Goal: Task Accomplishment & Management: Complete application form

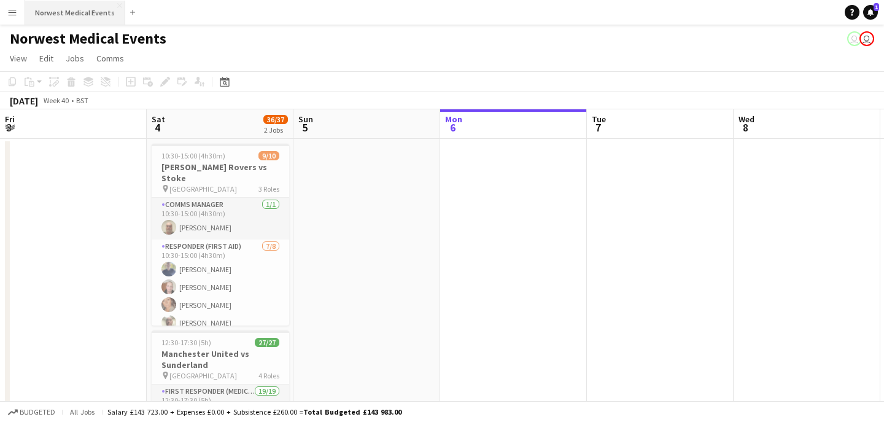
scroll to position [0, 294]
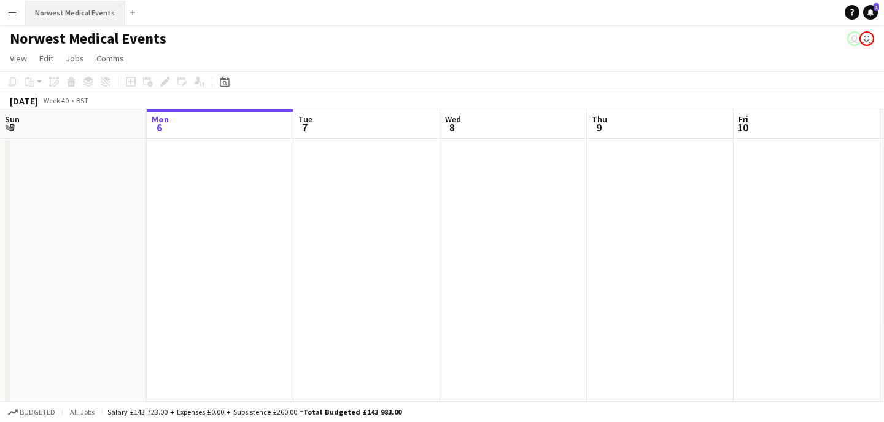
click at [76, 9] on button "Norwest Medical Events Close" at bounding box center [75, 13] width 100 height 24
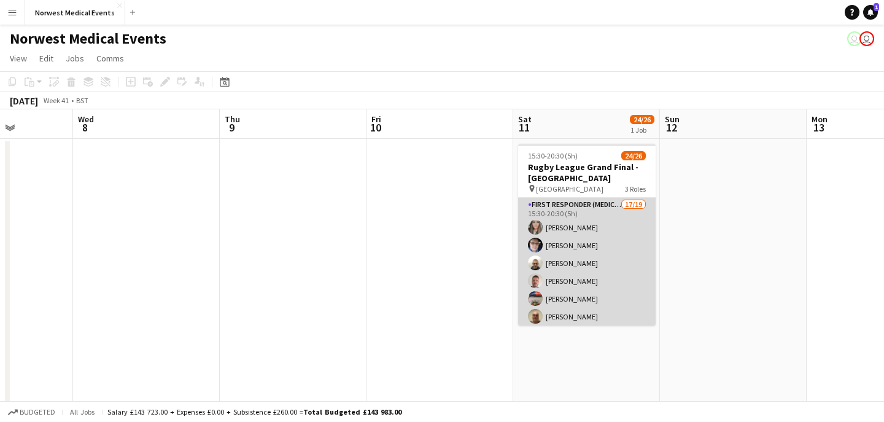
scroll to position [0, 480]
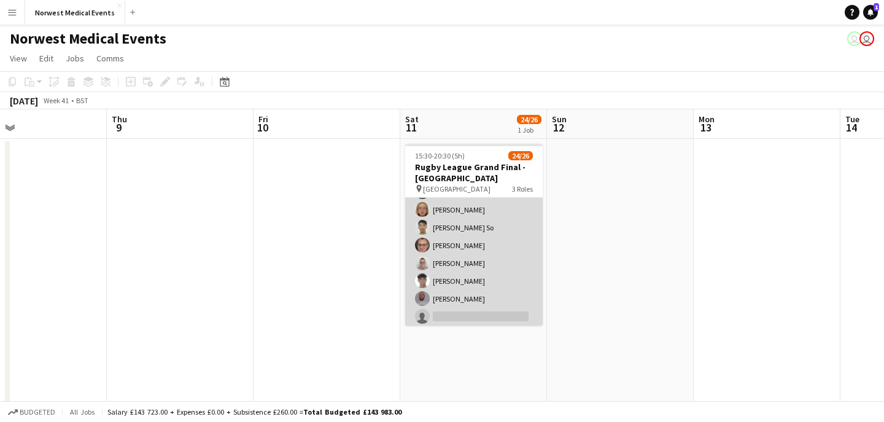
click at [474, 256] on app-card-role "First Responder (Medical) 17/19 15:30-20:30 (5h) [PERSON_NAME] [PERSON_NAME] [P…" at bounding box center [474, 165] width 138 height 362
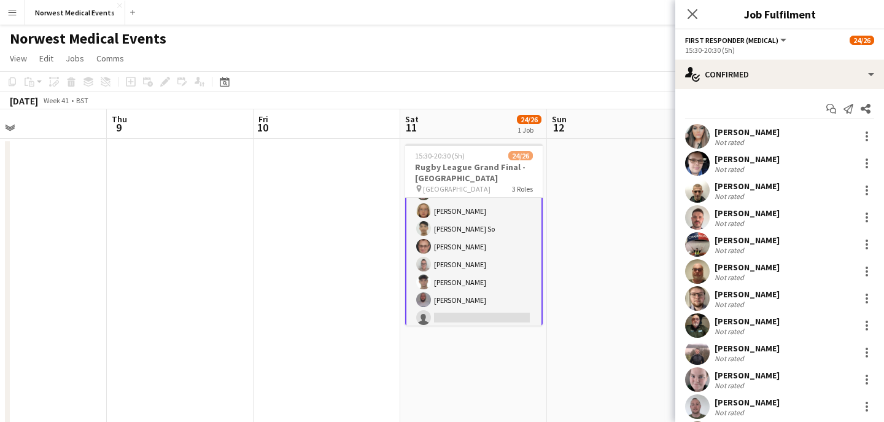
scroll to position [215, 0]
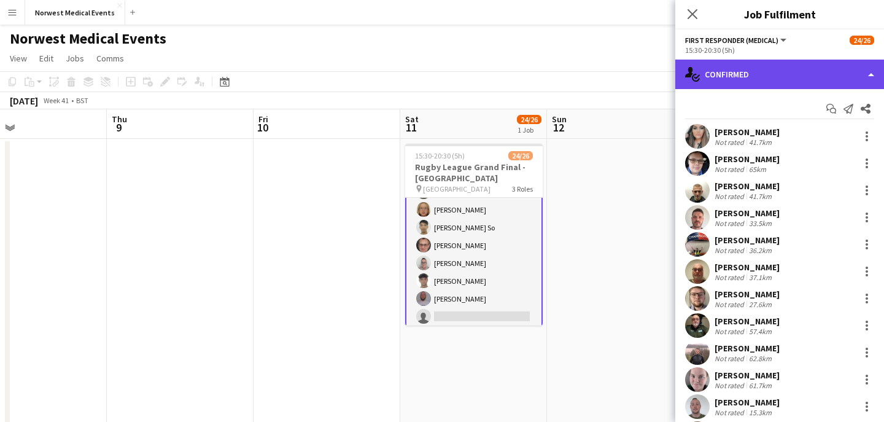
click at [809, 69] on div "single-neutral-actions-check-2 Confirmed" at bounding box center [779, 74] width 209 height 29
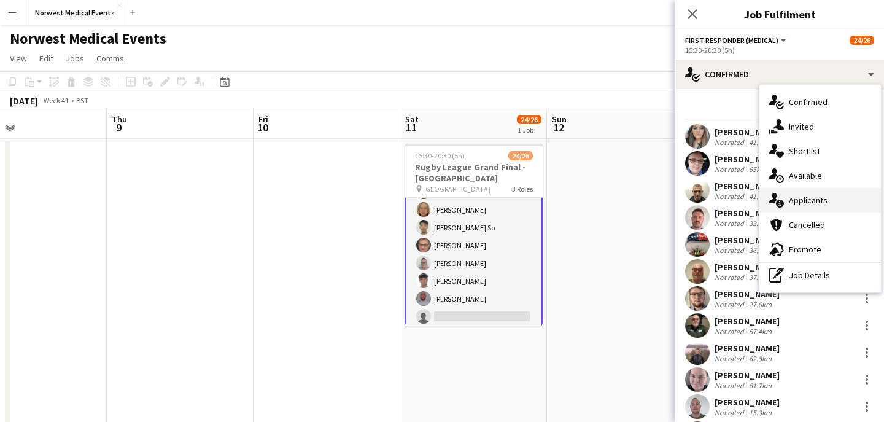
click at [817, 196] on span "Applicants" at bounding box center [808, 200] width 39 height 11
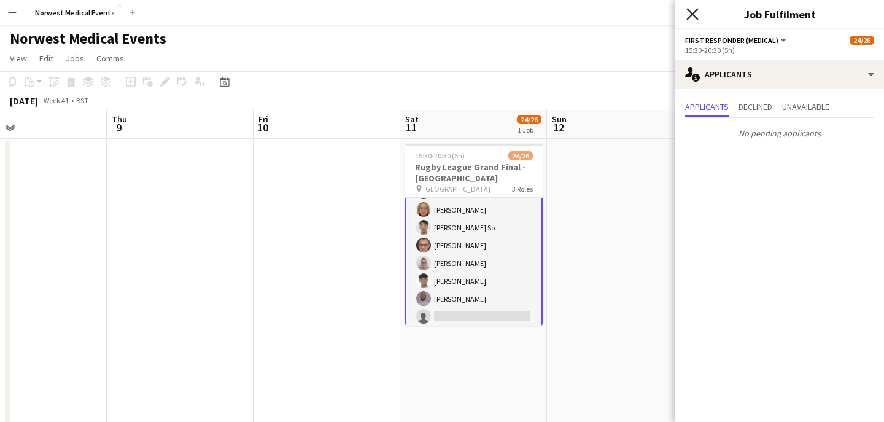
click at [695, 12] on icon "Close pop-in" at bounding box center [693, 14] width 12 height 12
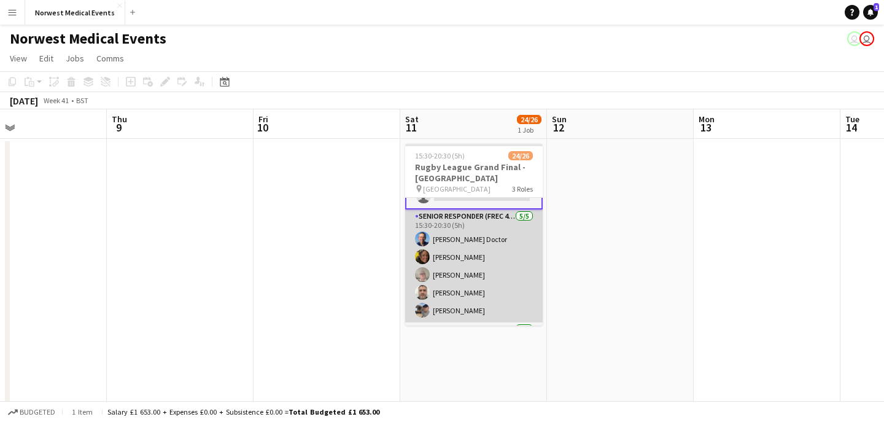
scroll to position [251, 0]
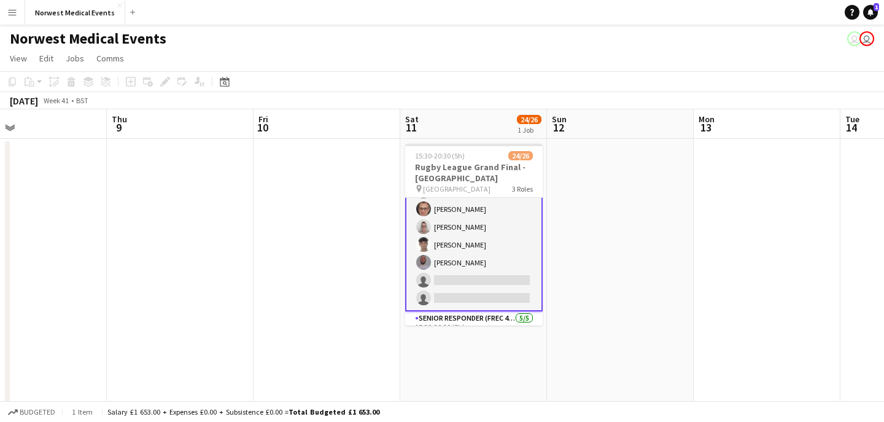
click at [489, 246] on app-card-role "First Responder (Medical) 17/19 15:30-20:30 (5h) [PERSON_NAME] [PERSON_NAME] [P…" at bounding box center [474, 129] width 138 height 365
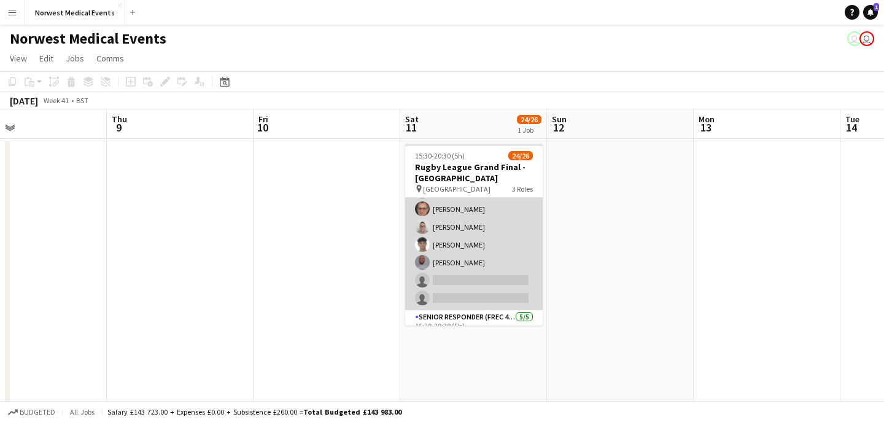
click at [487, 250] on app-card-role "First Responder (Medical) 17/19 15:30-20:30 (5h) [PERSON_NAME] [PERSON_NAME] [P…" at bounding box center [474, 129] width 138 height 362
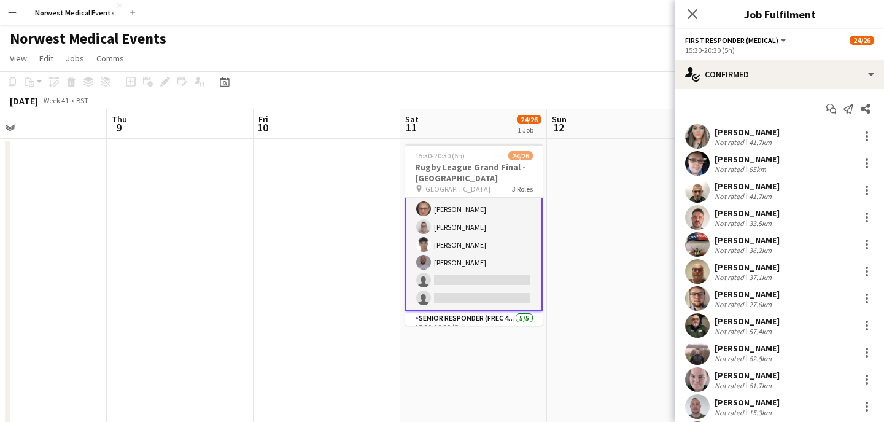
scroll to position [249, 0]
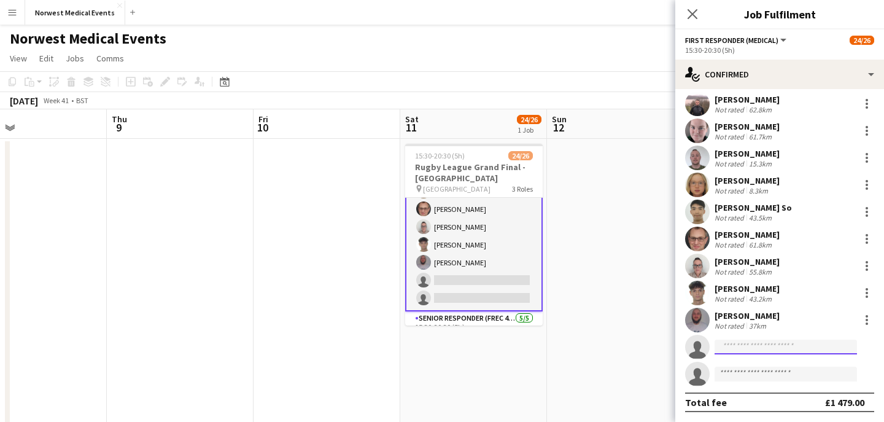
click at [772, 351] on input at bounding box center [786, 347] width 142 height 15
type input "*"
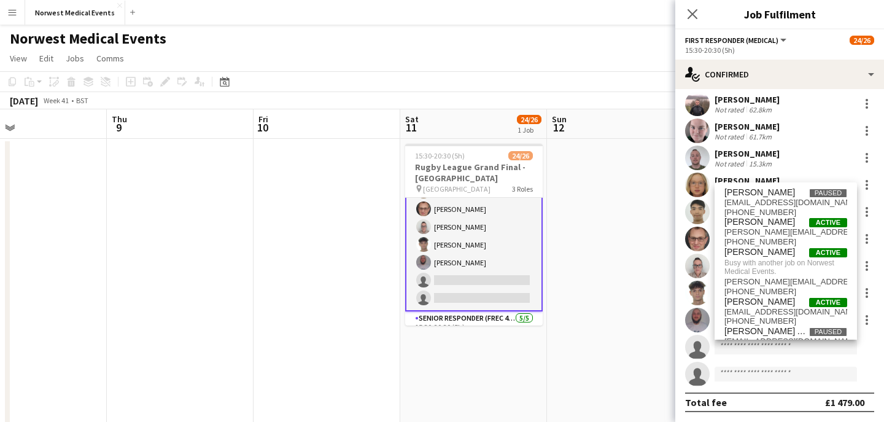
click at [691, 4] on div "Close pop-in" at bounding box center [692, 14] width 34 height 28
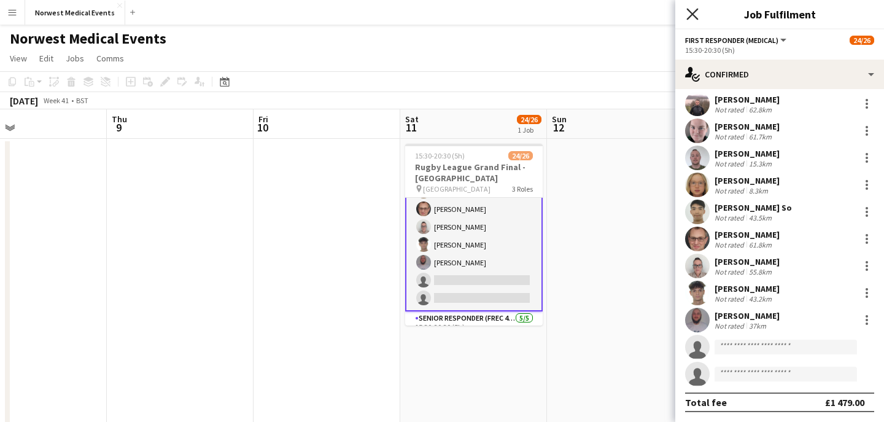
click at [692, 10] on icon "Close pop-in" at bounding box center [693, 14] width 12 height 12
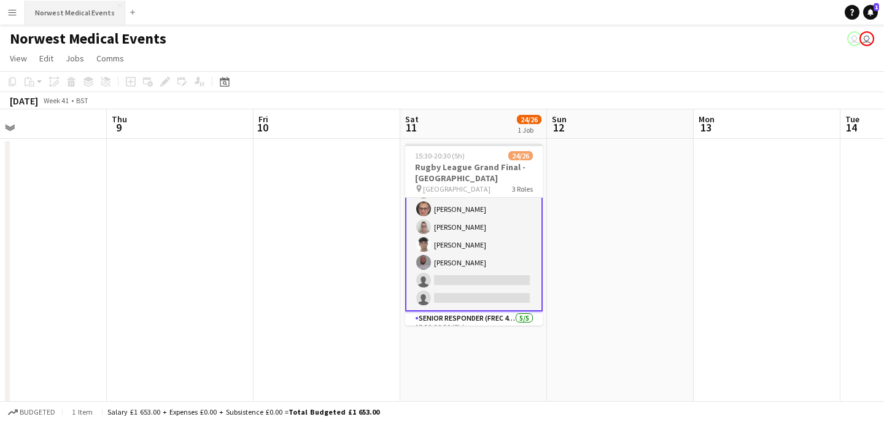
click at [77, 7] on button "Norwest Medical Events Close" at bounding box center [75, 13] width 100 height 24
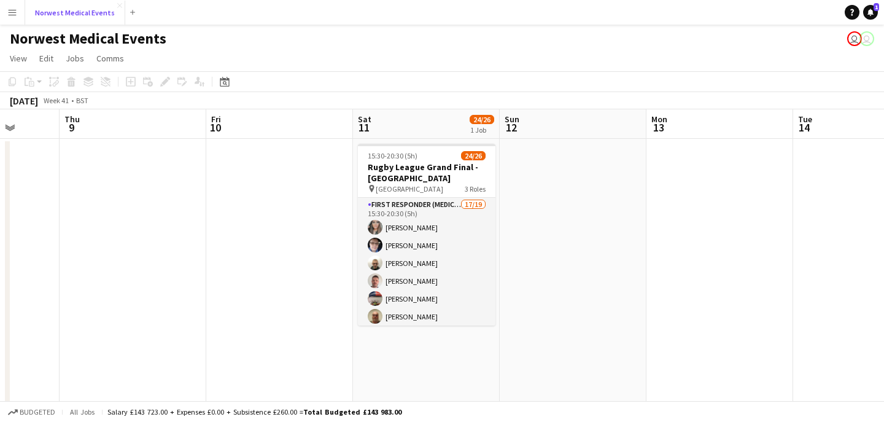
scroll to position [0, 601]
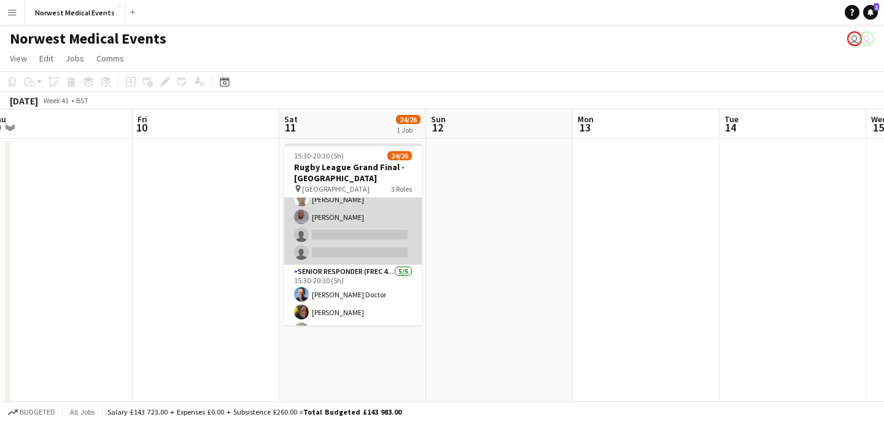
click at [370, 247] on app-card-role "First Responder (Medical) 17/19 15:30-20:30 (5h) [PERSON_NAME] [PERSON_NAME] [P…" at bounding box center [353, 83] width 138 height 362
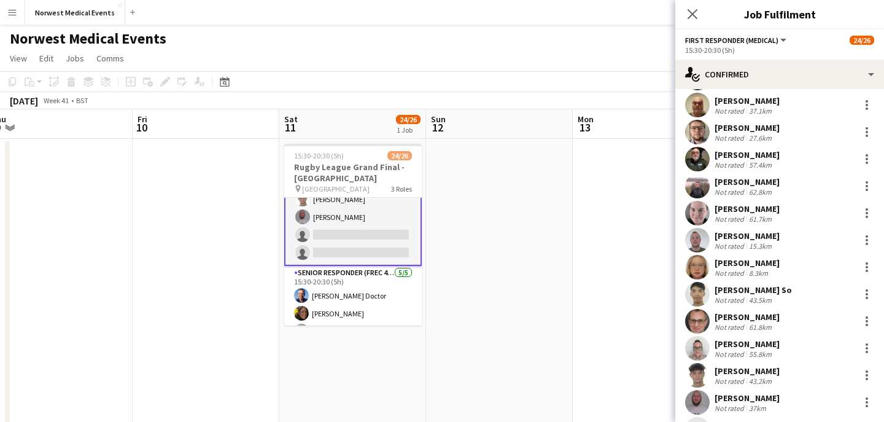
scroll to position [249, 0]
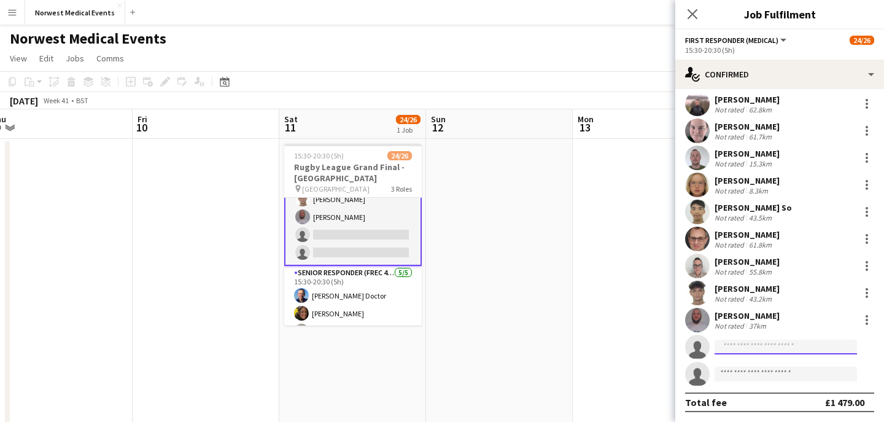
click at [757, 349] on input at bounding box center [786, 347] width 142 height 15
type input "*"
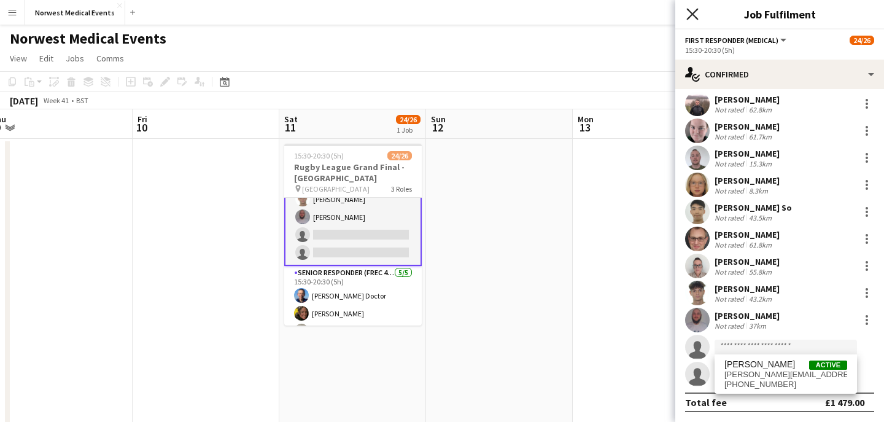
click at [694, 13] on icon at bounding box center [693, 14] width 12 height 12
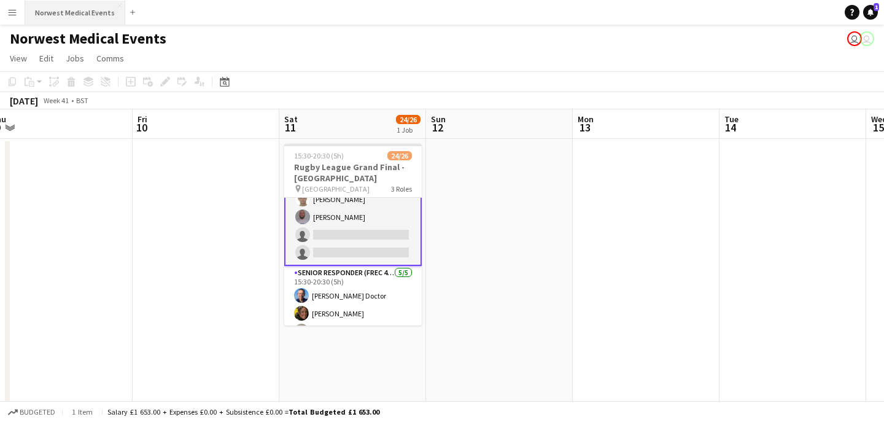
click at [87, 11] on button "Norwest Medical Events Close" at bounding box center [75, 13] width 100 height 24
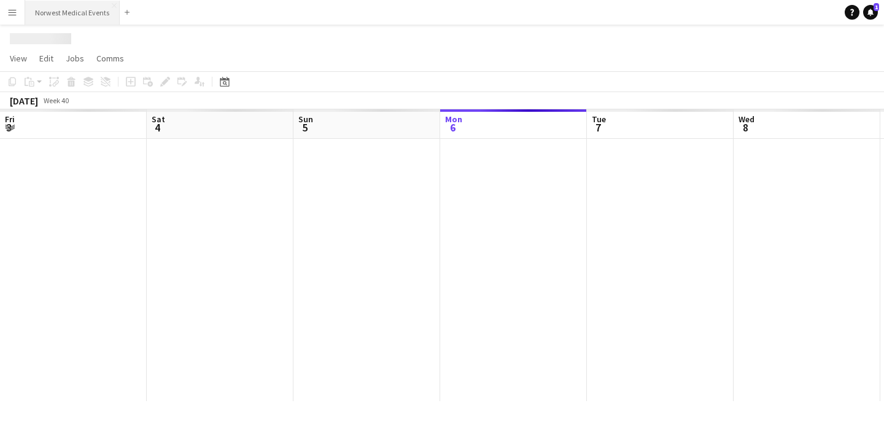
scroll to position [0, 294]
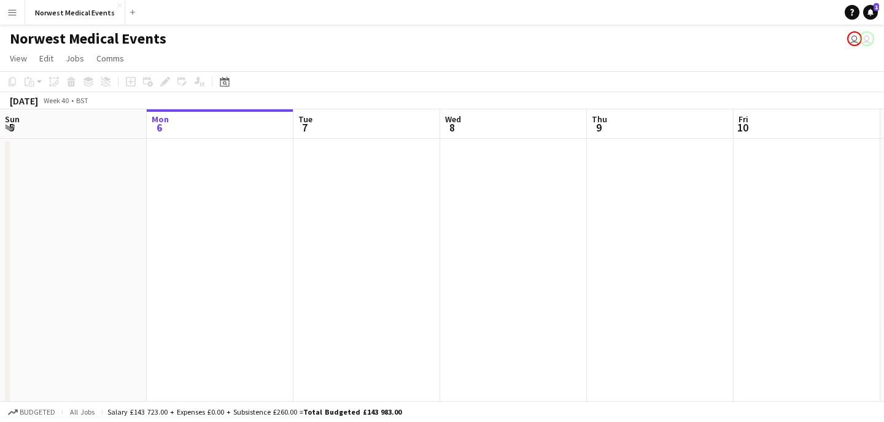
click at [14, 13] on app-icon "Menu" at bounding box center [12, 12] width 10 height 10
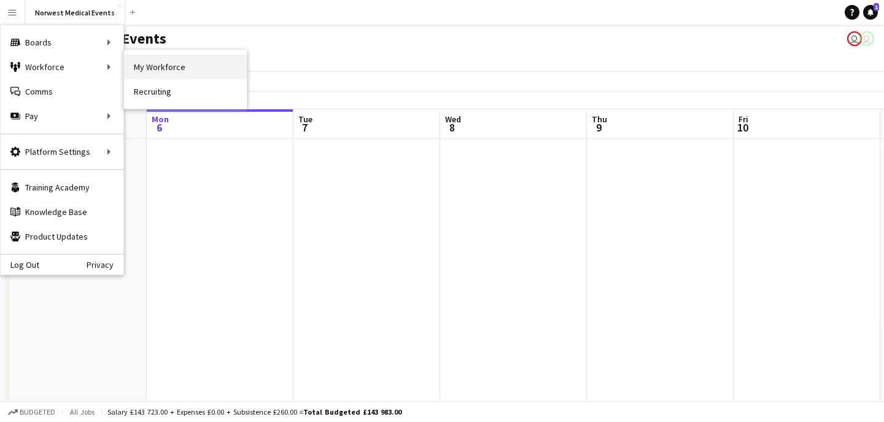
click at [161, 65] on link "My Workforce" at bounding box center [185, 67] width 123 height 25
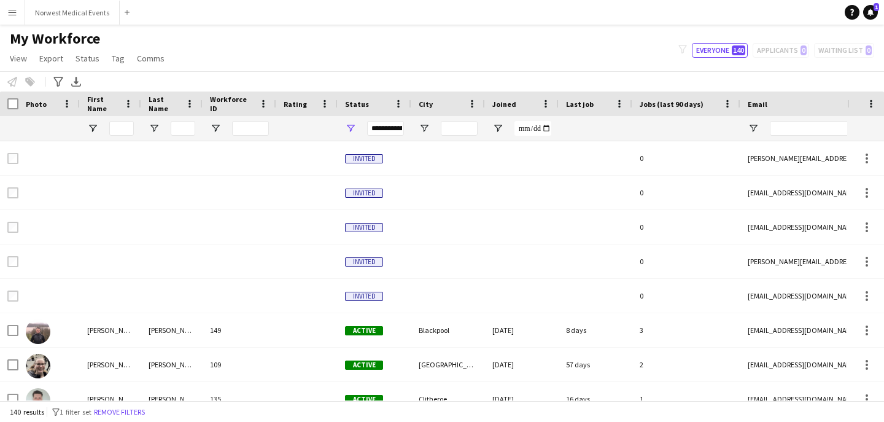
click at [17, 14] on button "Menu" at bounding box center [12, 12] width 25 height 25
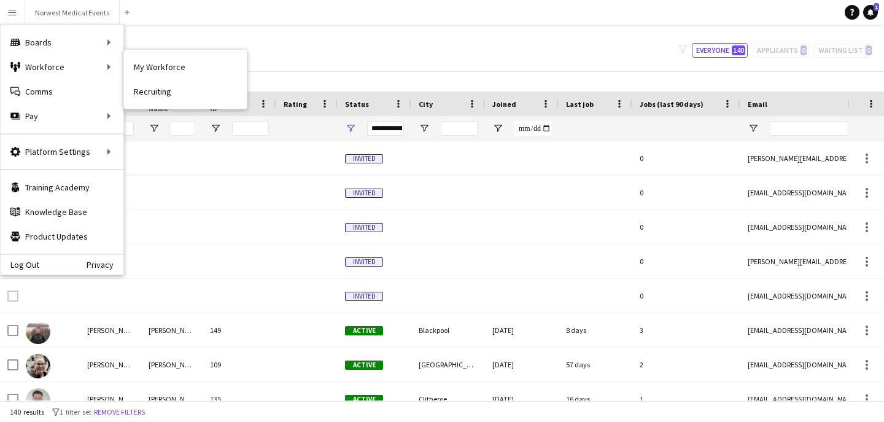
click at [161, 69] on link "My Workforce" at bounding box center [185, 67] width 123 height 25
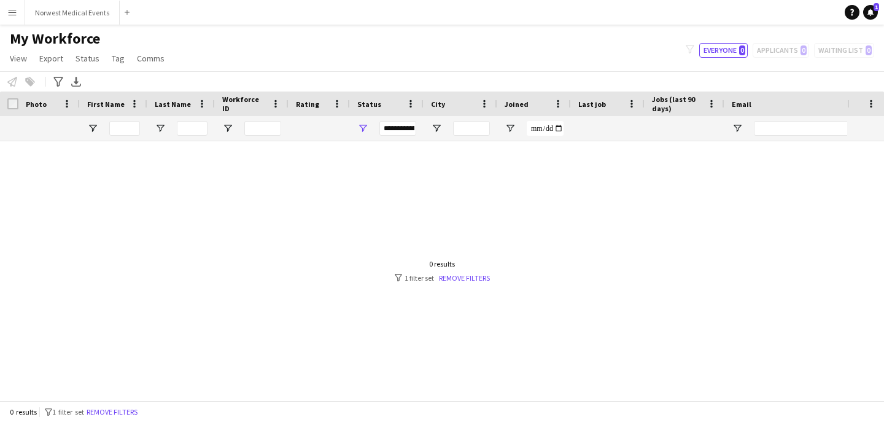
click at [15, 14] on app-icon "Menu" at bounding box center [12, 12] width 10 height 10
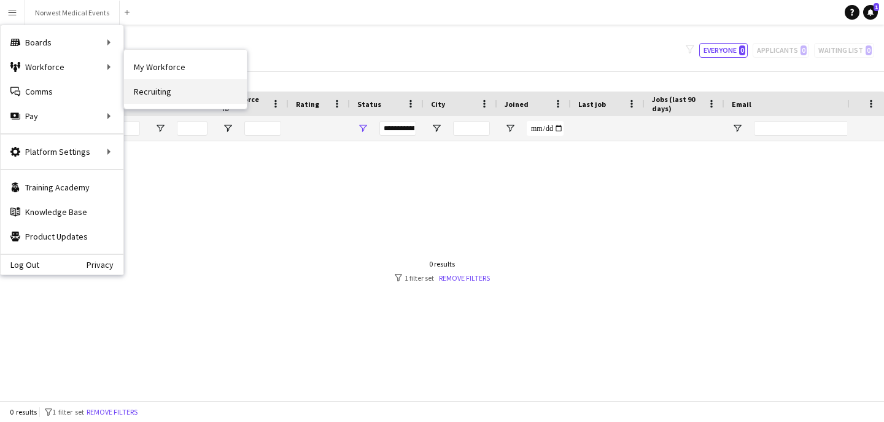
click at [154, 89] on link "Recruiting" at bounding box center [185, 91] width 123 height 25
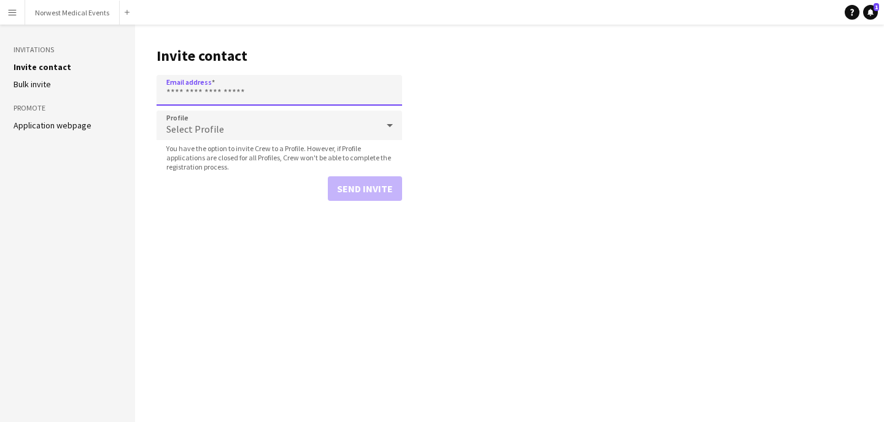
click at [209, 96] on input "Email address" at bounding box center [280, 90] width 246 height 31
paste input "**********"
type input "**********"
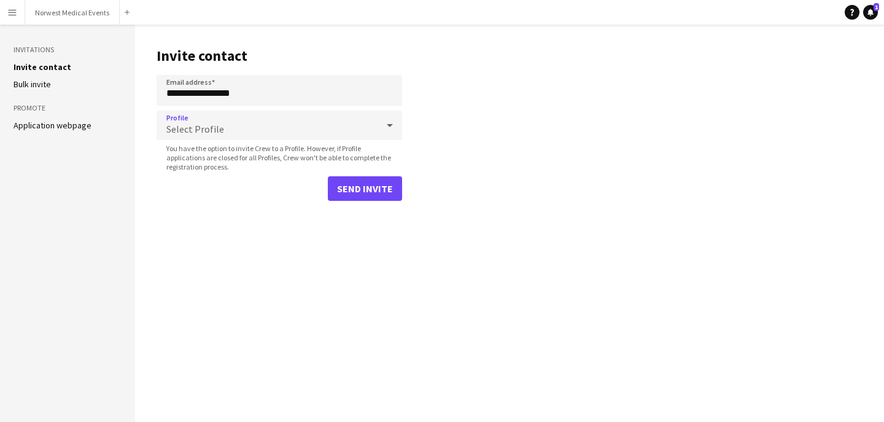
click at [224, 131] on div "Select Profile" at bounding box center [267, 125] width 221 height 29
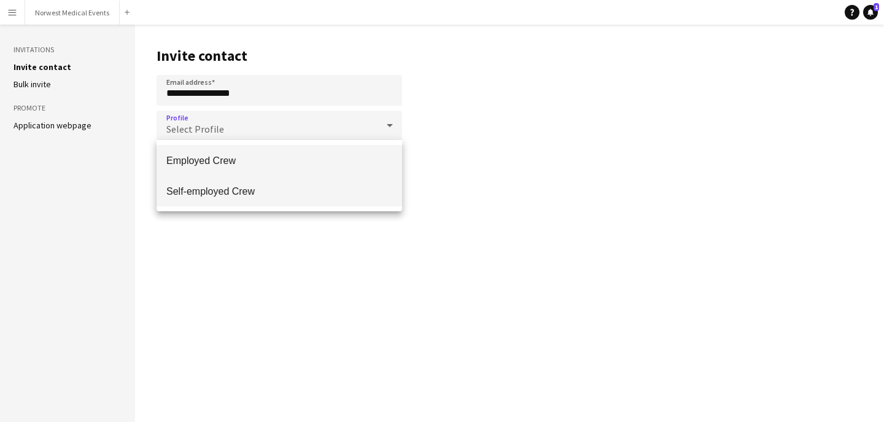
click at [227, 195] on span "Self-employed Crew" at bounding box center [279, 191] width 226 height 12
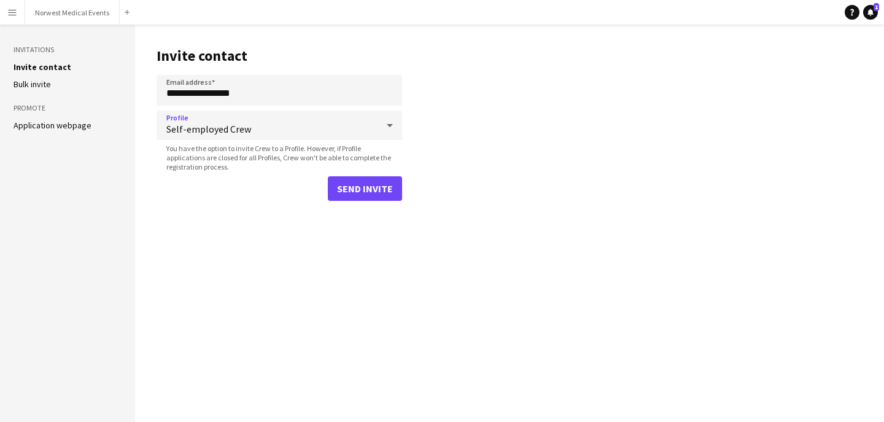
click at [371, 202] on main "**********" at bounding box center [509, 223] width 749 height 397
click at [366, 187] on button "Send invite" at bounding box center [365, 188] width 74 height 25
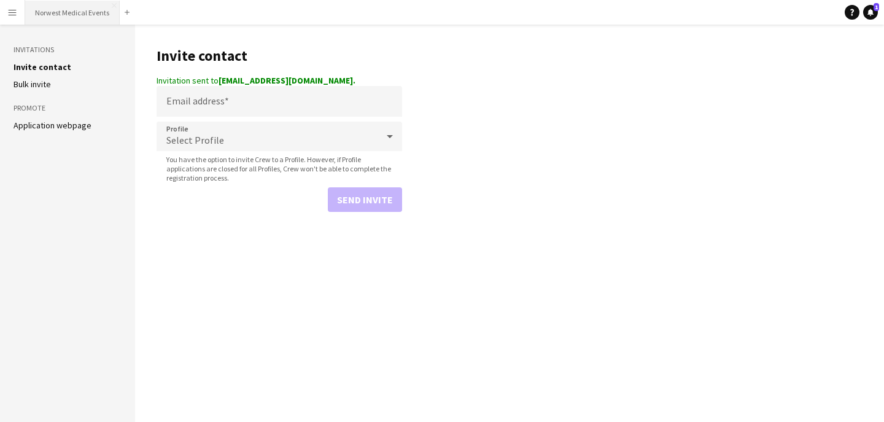
click at [76, 4] on button "Norwest Medical Events Close" at bounding box center [72, 13] width 95 height 24
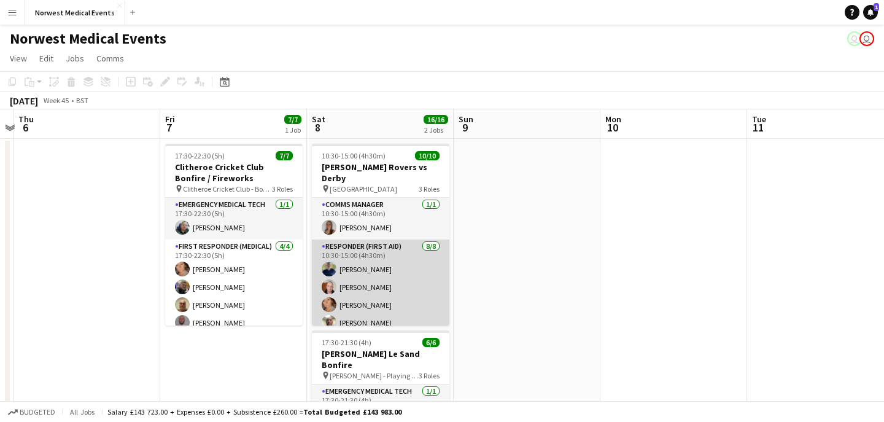
click at [391, 278] on app-card-role "Responder (First Aid) [DATE] 10:30-15:00 (4h30m) [PERSON_NAME] [PERSON_NAME] [P…" at bounding box center [381, 322] width 138 height 166
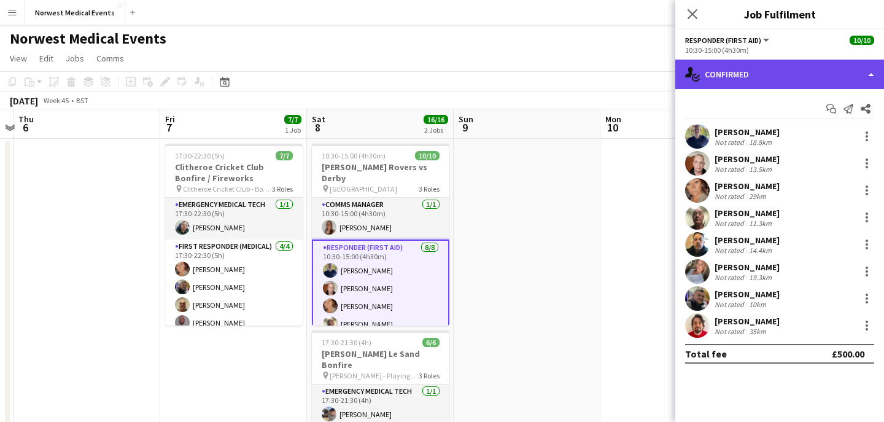
click at [765, 71] on div "single-neutral-actions-check-2 Confirmed" at bounding box center [779, 74] width 209 height 29
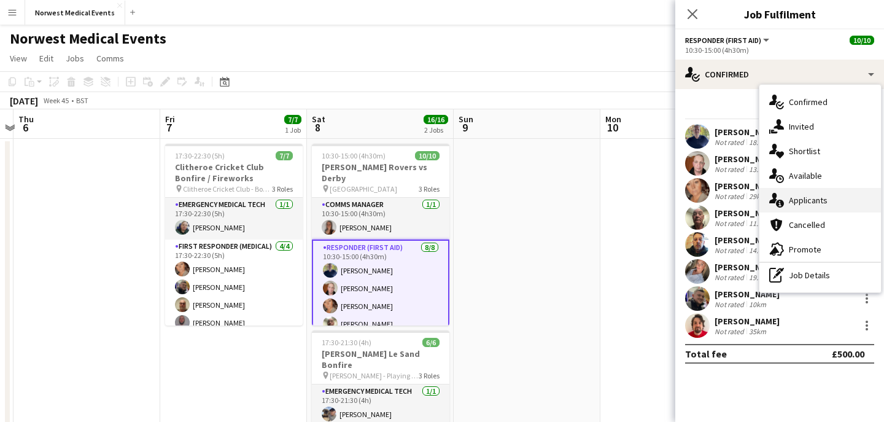
click at [812, 198] on span "Applicants" at bounding box center [808, 200] width 39 height 11
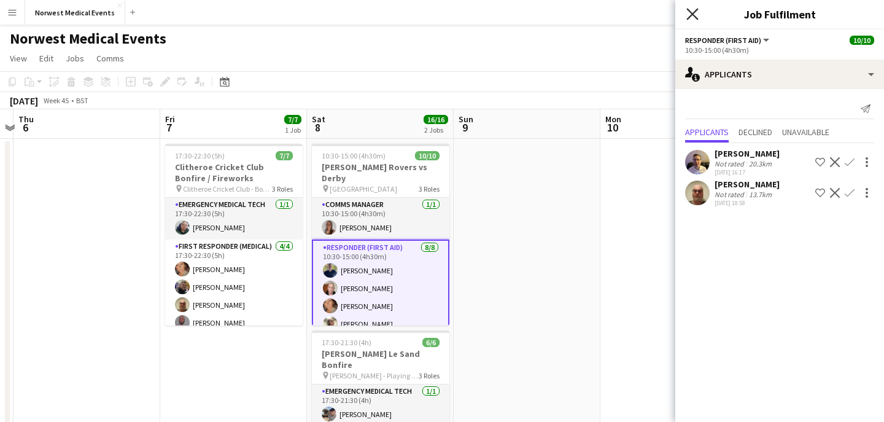
click at [693, 17] on icon "Close pop-in" at bounding box center [693, 14] width 12 height 12
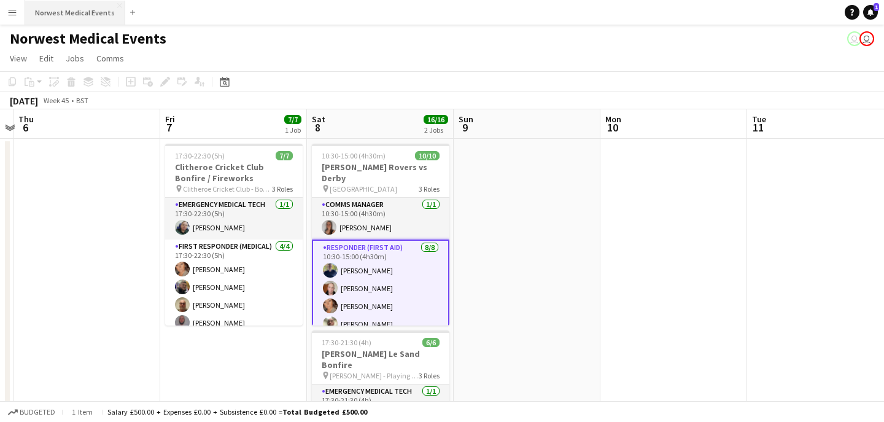
click at [76, 6] on button "Norwest Medical Events Close" at bounding box center [75, 13] width 100 height 24
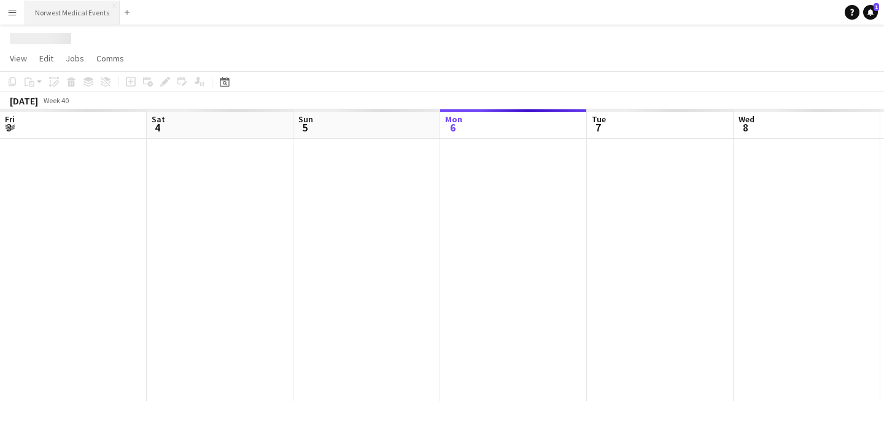
scroll to position [0, 294]
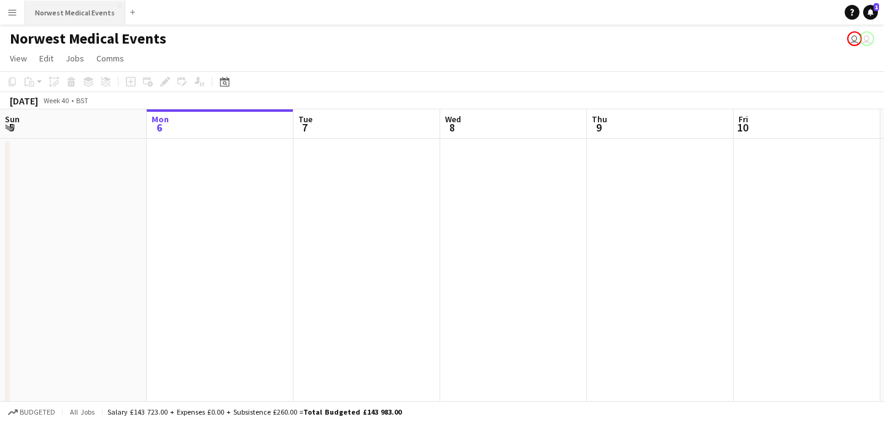
click at [77, 14] on button "Norwest Medical Events Close" at bounding box center [75, 13] width 100 height 24
click at [70, 20] on button "Norwest Medical Events Close" at bounding box center [75, 13] width 100 height 24
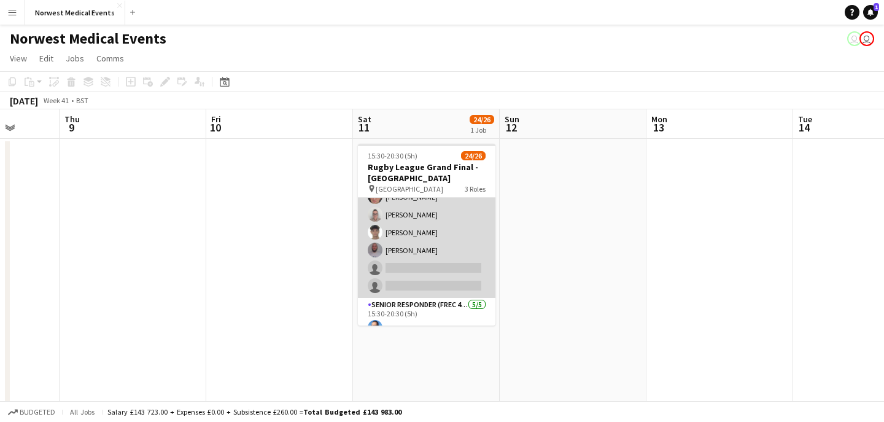
click at [448, 244] on app-card-role "First Responder (Medical) 17/19 15:30-20:30 (5h) [PERSON_NAME] [PERSON_NAME] [P…" at bounding box center [427, 117] width 138 height 362
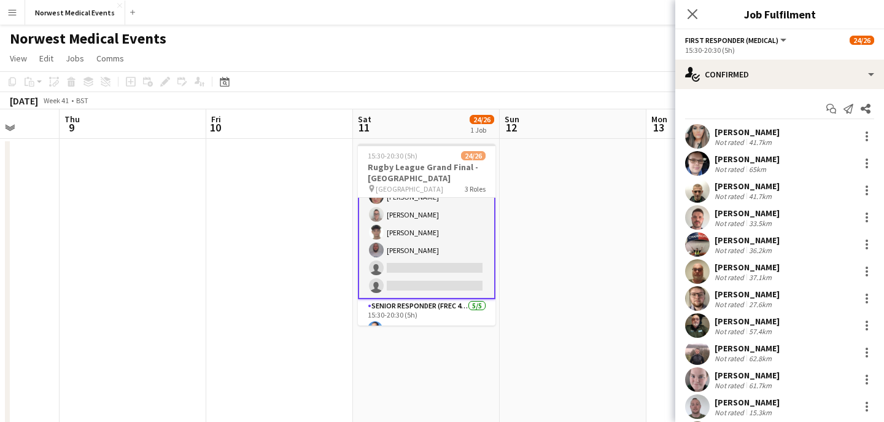
scroll to position [243, 0]
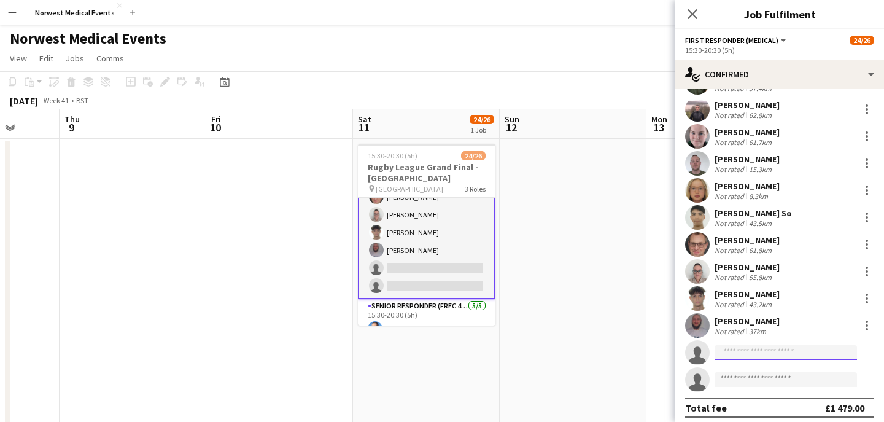
click at [768, 351] on input at bounding box center [786, 352] width 142 height 15
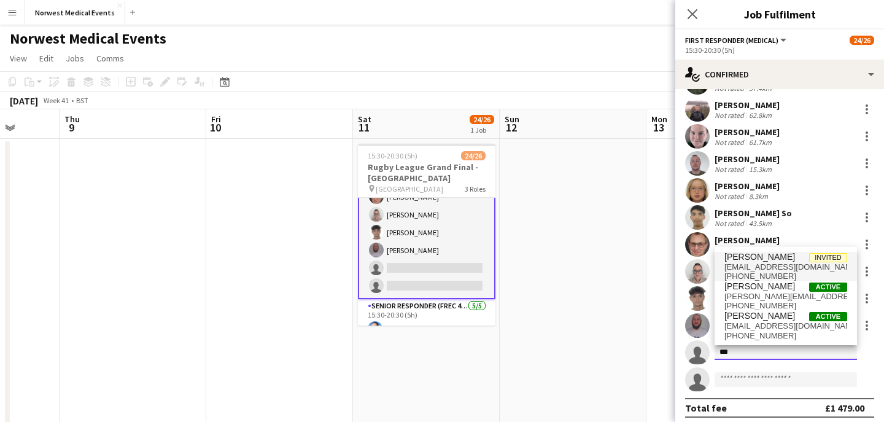
type input "***"
click at [776, 263] on span "[EMAIL_ADDRESS][DOMAIN_NAME]" at bounding box center [786, 267] width 123 height 10
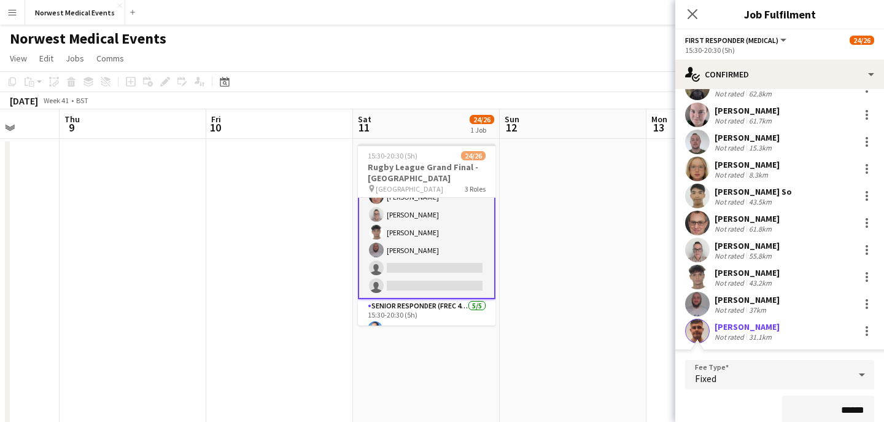
scroll to position [386, 0]
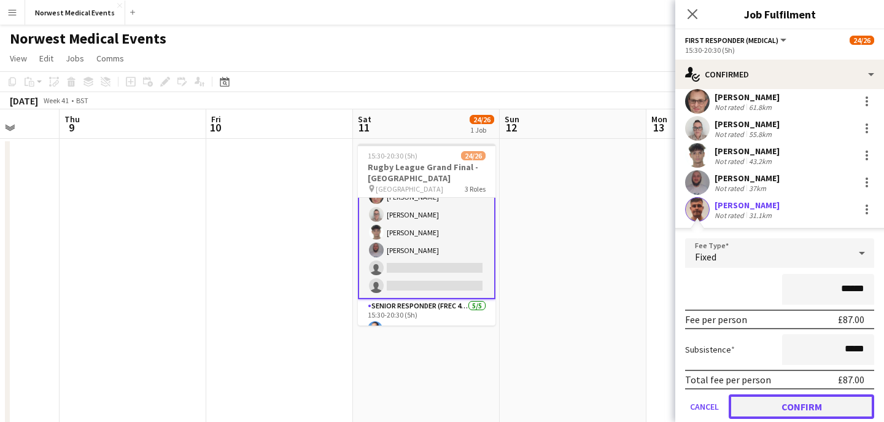
click at [807, 404] on button "Confirm" at bounding box center [802, 406] width 146 height 25
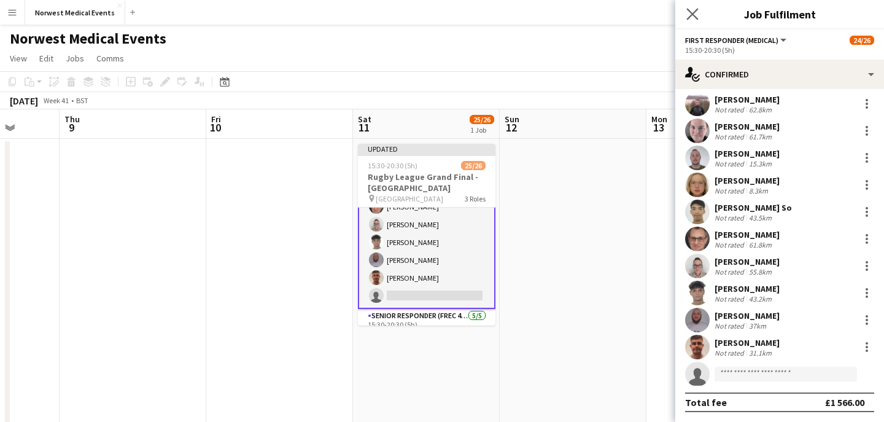
click at [694, 8] on app-icon "Close pop-in" at bounding box center [693, 15] width 18 height 18
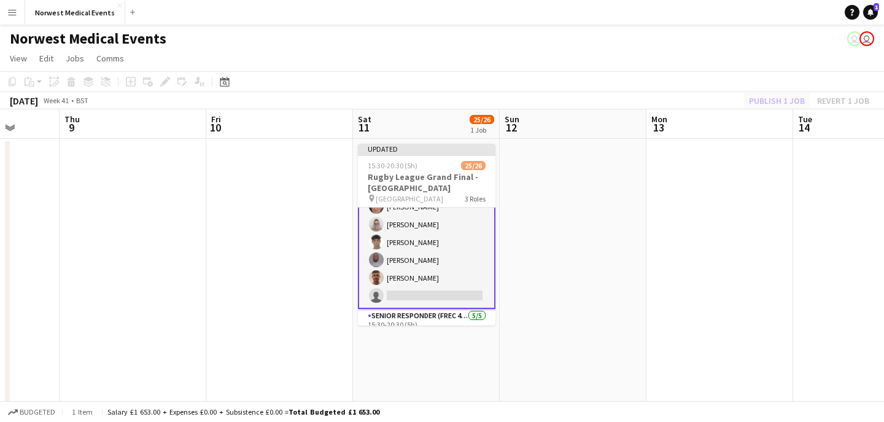
click at [772, 98] on div "Publish 1 job Revert 1 job" at bounding box center [809, 101] width 150 height 16
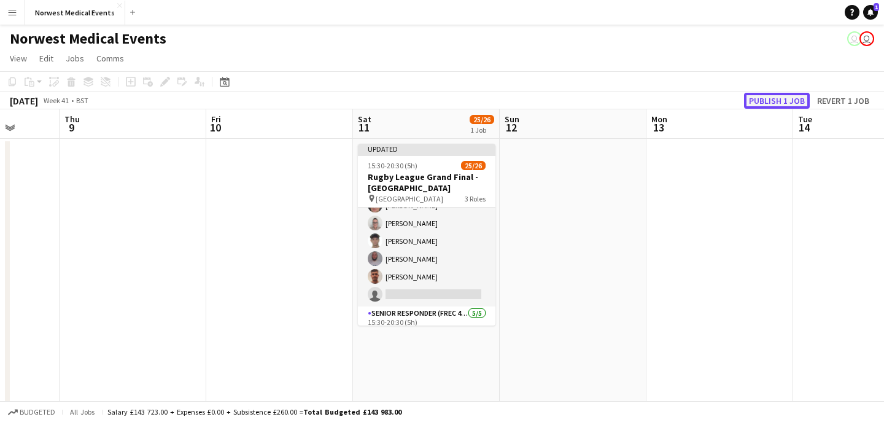
scroll to position [262, 0]
click at [772, 98] on button "Publish 1 job" at bounding box center [777, 101] width 66 height 16
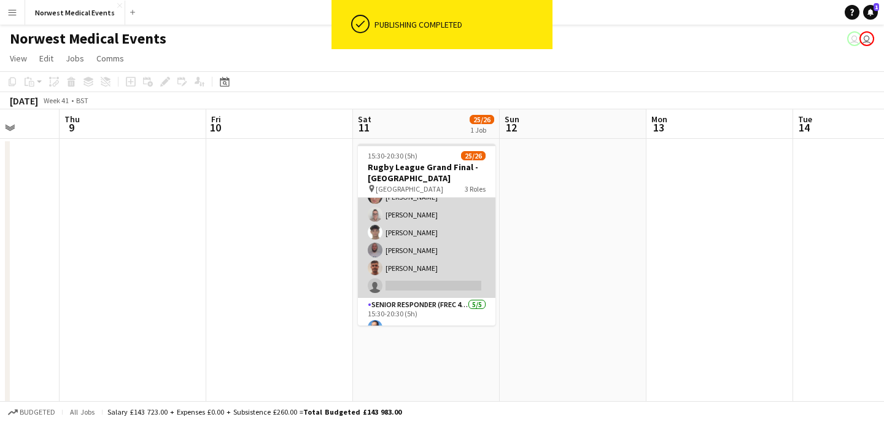
click at [431, 270] on app-card-role "First Responder (Medical) 18/19 15:30-20:30 (5h) [PERSON_NAME] [PERSON_NAME] [P…" at bounding box center [427, 117] width 138 height 362
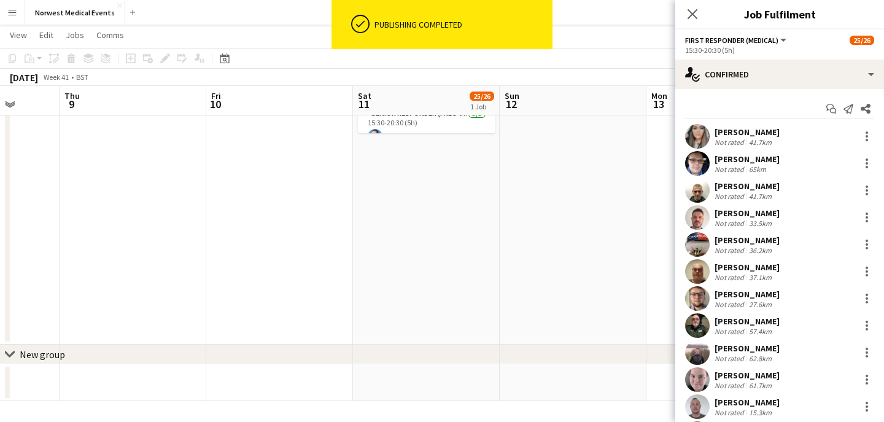
scroll to position [249, 0]
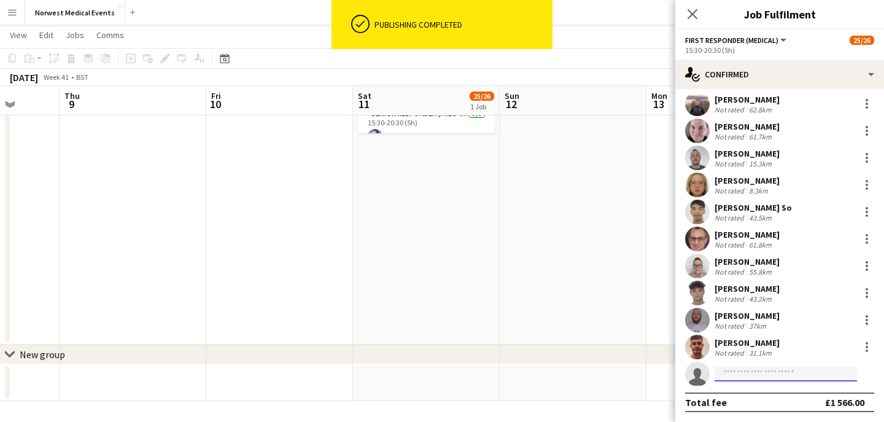
click at [750, 376] on input at bounding box center [786, 374] width 142 height 15
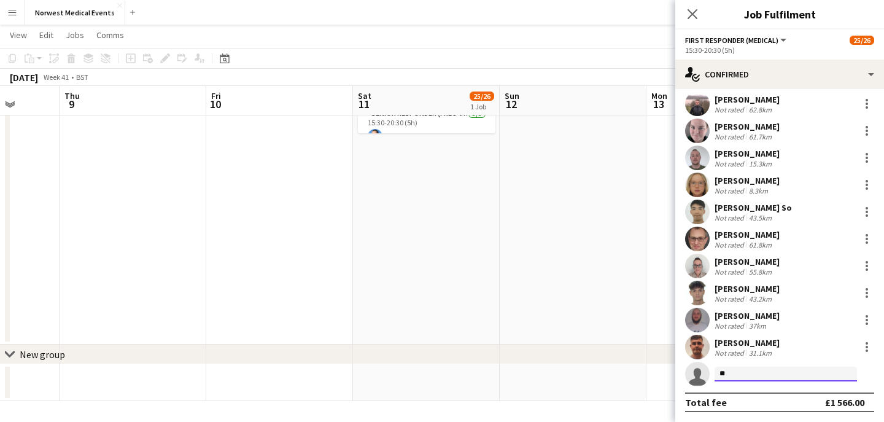
type input "*"
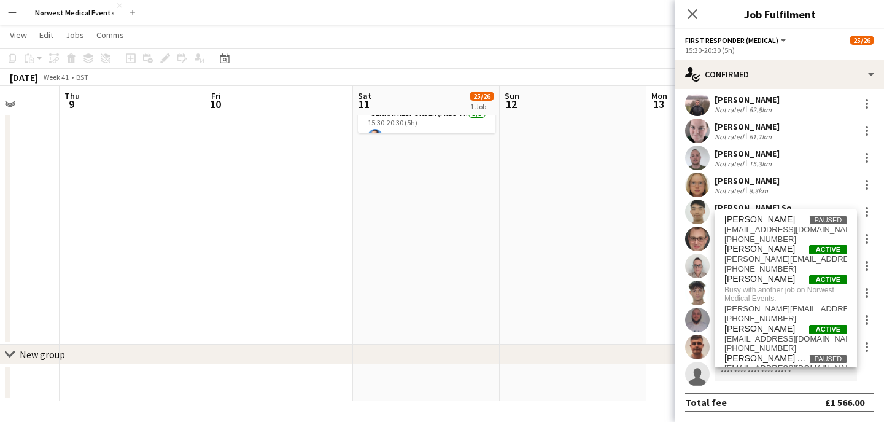
click at [697, 349] on app-user-avatar at bounding box center [697, 347] width 25 height 25
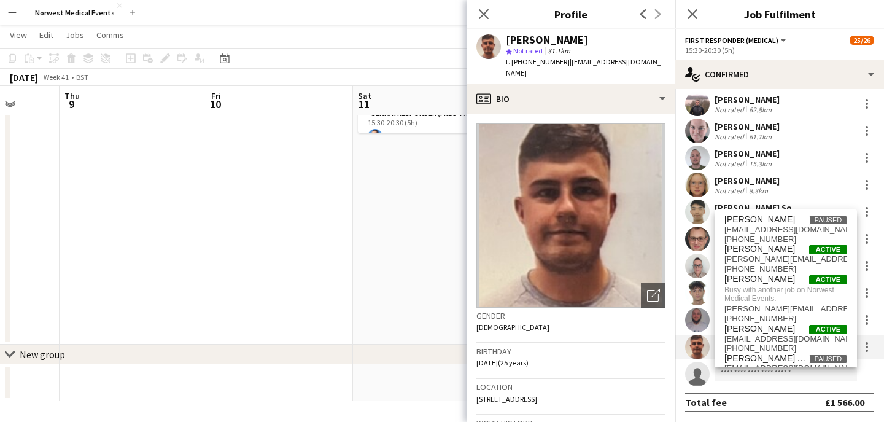
click at [698, 322] on app-user-avatar at bounding box center [697, 320] width 25 height 25
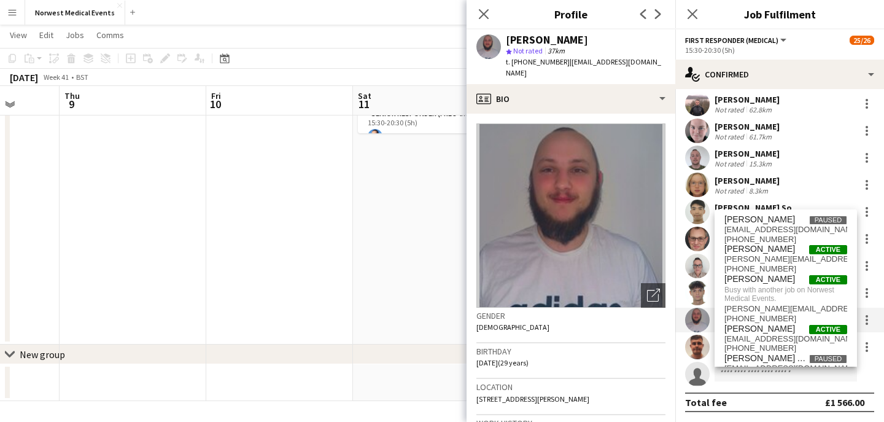
click at [699, 282] on app-user-avatar at bounding box center [697, 293] width 25 height 25
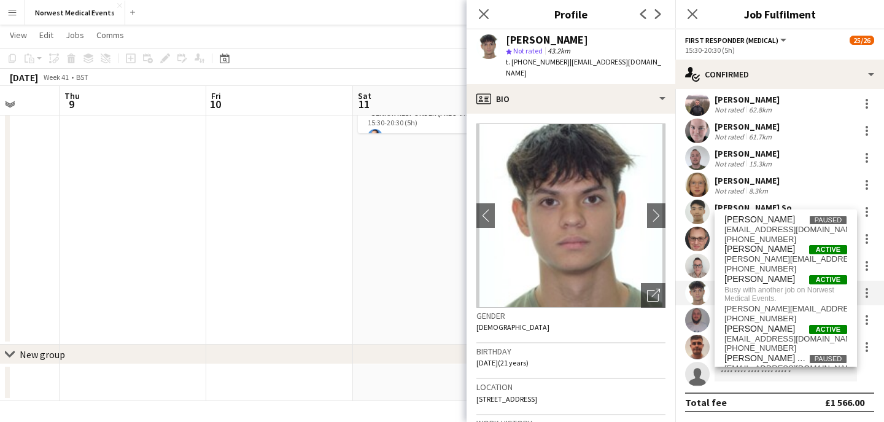
click at [701, 260] on app-user-avatar at bounding box center [697, 266] width 25 height 25
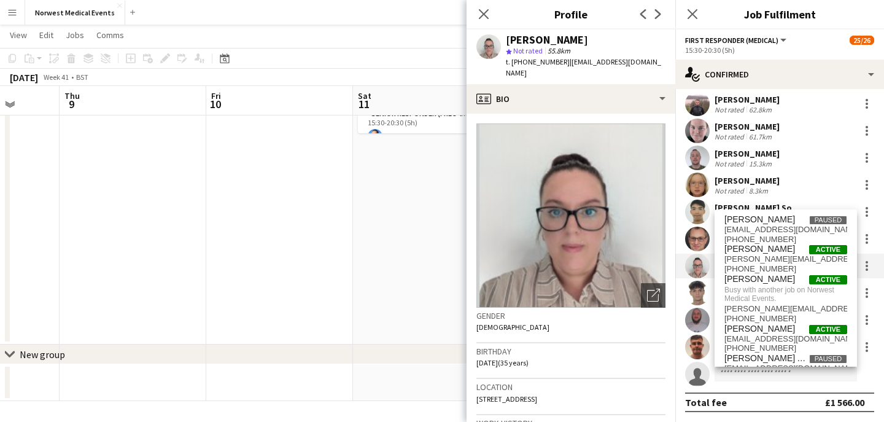
click at [701, 235] on app-user-avatar at bounding box center [697, 239] width 25 height 25
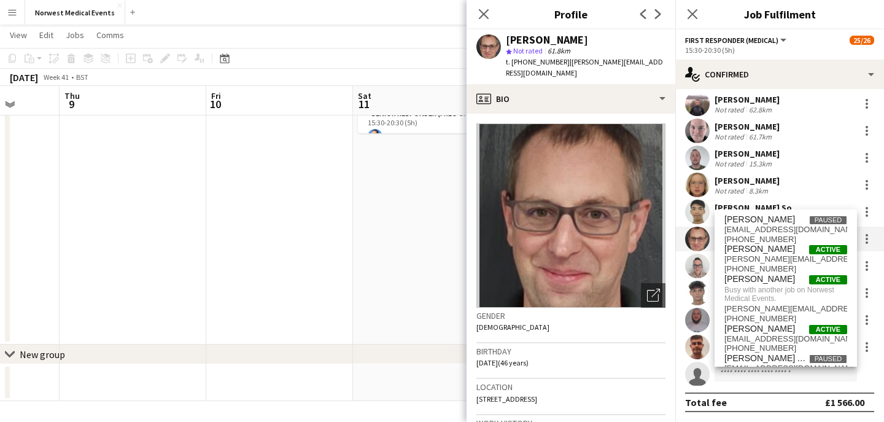
click at [701, 209] on app-user-avatar at bounding box center [697, 212] width 25 height 25
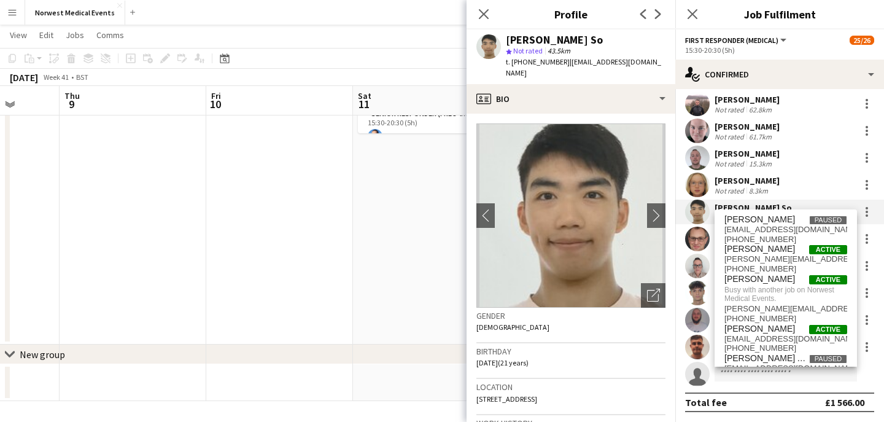
click at [701, 190] on app-user-avatar at bounding box center [697, 185] width 25 height 25
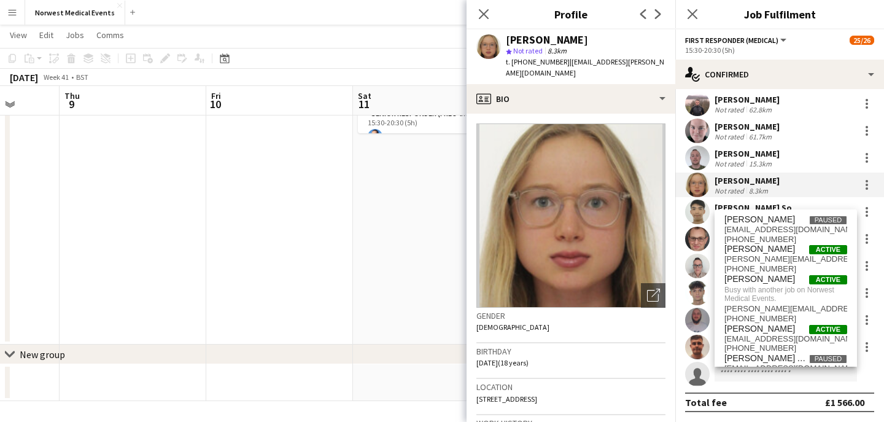
click at [701, 161] on app-user-avatar at bounding box center [697, 158] width 25 height 25
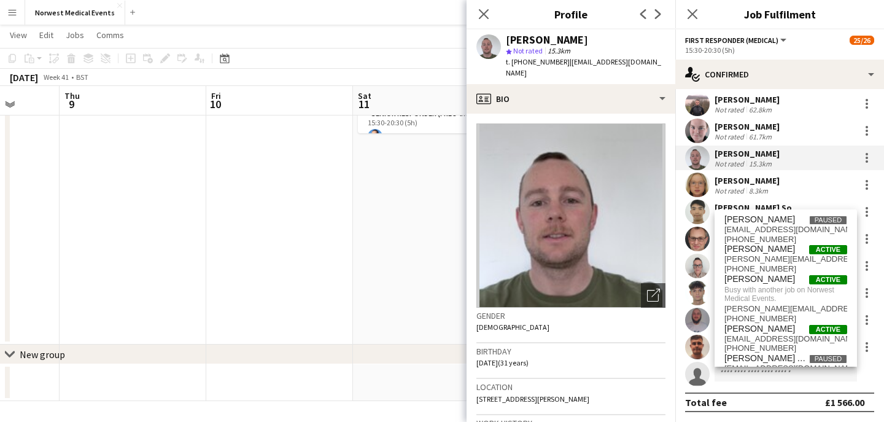
click at [701, 126] on app-user-avatar at bounding box center [697, 131] width 25 height 25
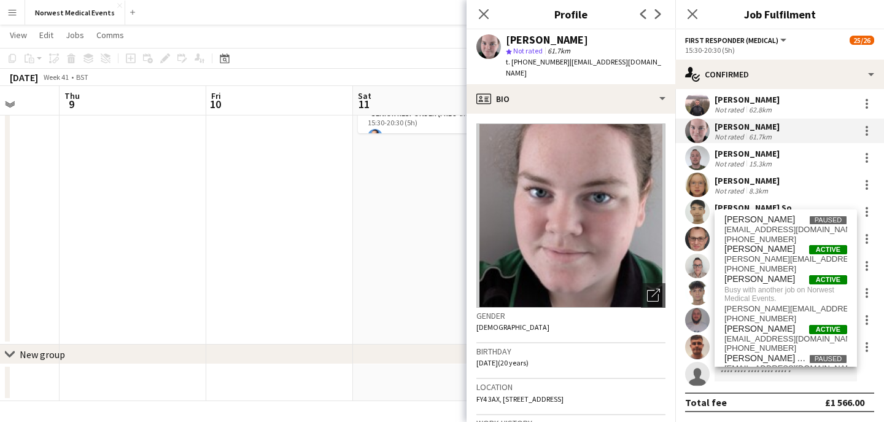
click at [701, 101] on app-user-avatar at bounding box center [697, 103] width 25 height 25
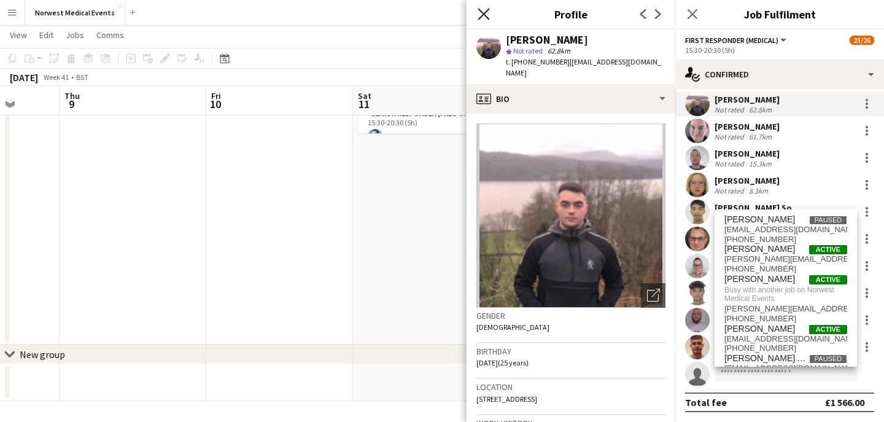
click at [486, 9] on icon "Close pop-in" at bounding box center [484, 14] width 12 height 12
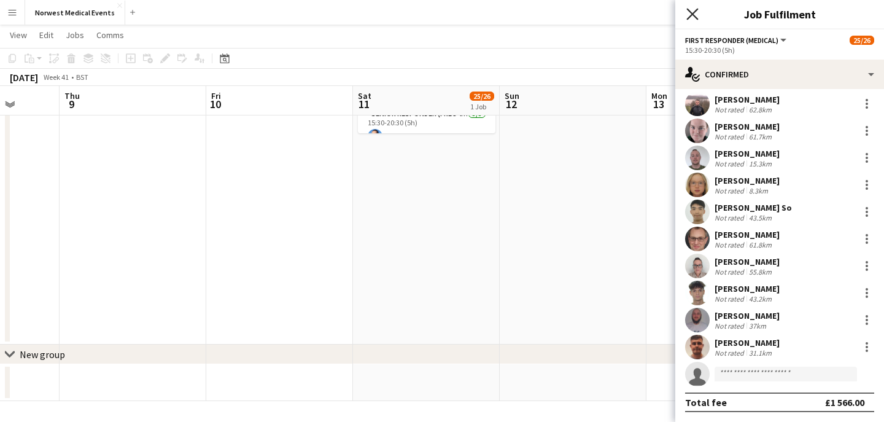
click at [696, 13] on icon "Close pop-in" at bounding box center [693, 14] width 12 height 12
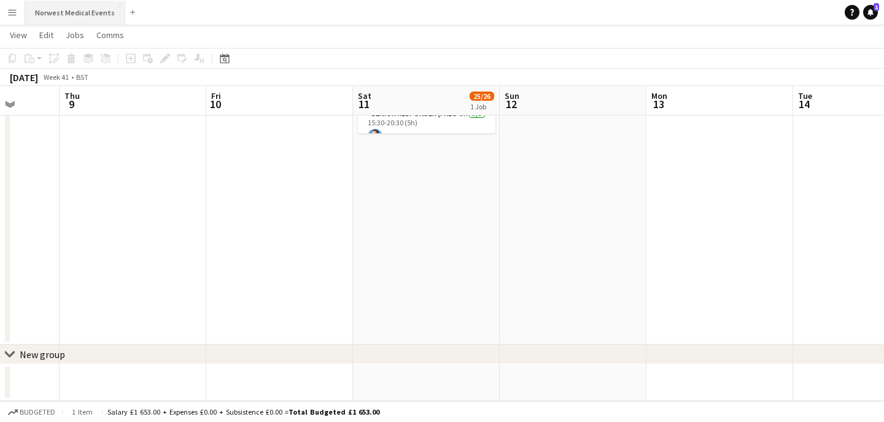
click at [53, 14] on button "Norwest Medical Events Close" at bounding box center [75, 13] width 100 height 24
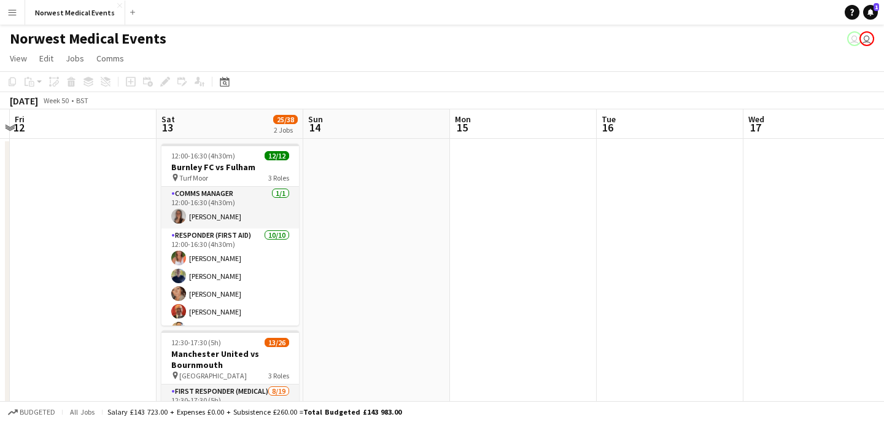
scroll to position [0, 480]
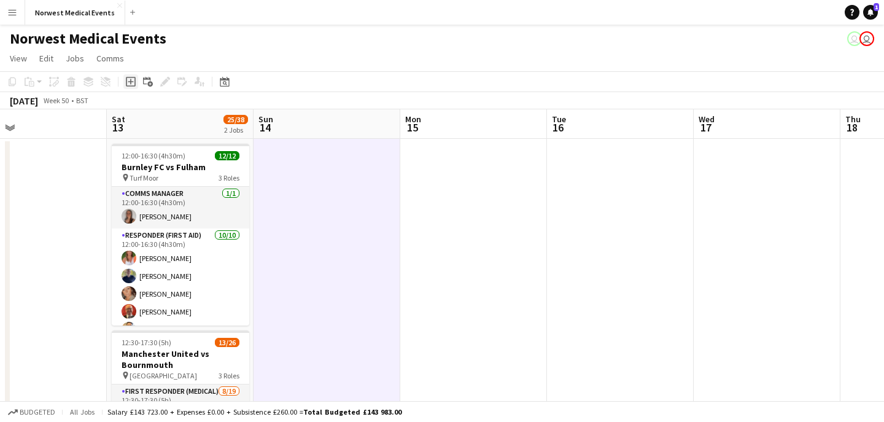
click at [132, 82] on icon "Add job" at bounding box center [131, 82] width 10 height 10
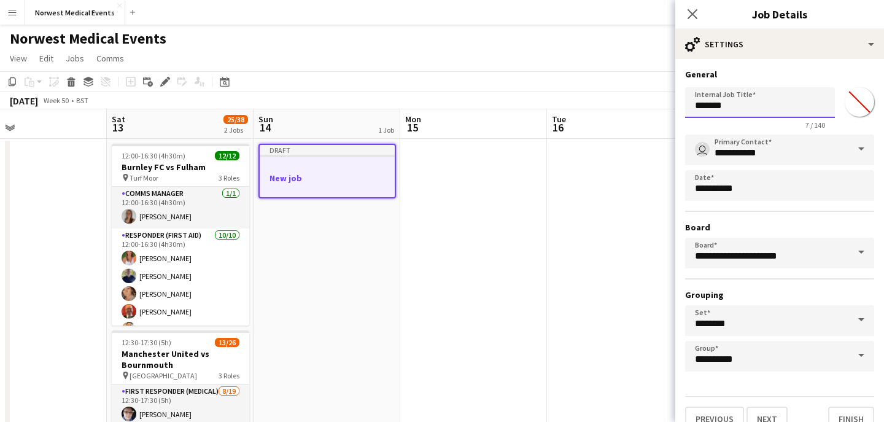
click at [793, 104] on input "*******" at bounding box center [760, 102] width 150 height 31
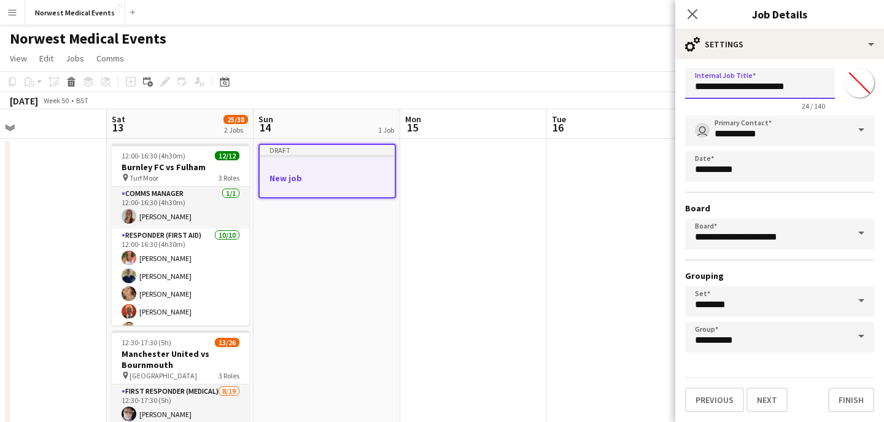
scroll to position [15, 0]
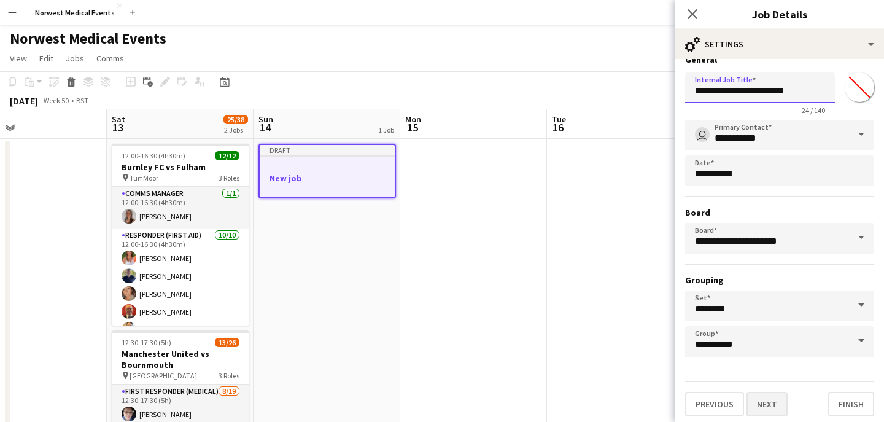
type input "**********"
click at [771, 400] on button "Next" at bounding box center [767, 404] width 41 height 25
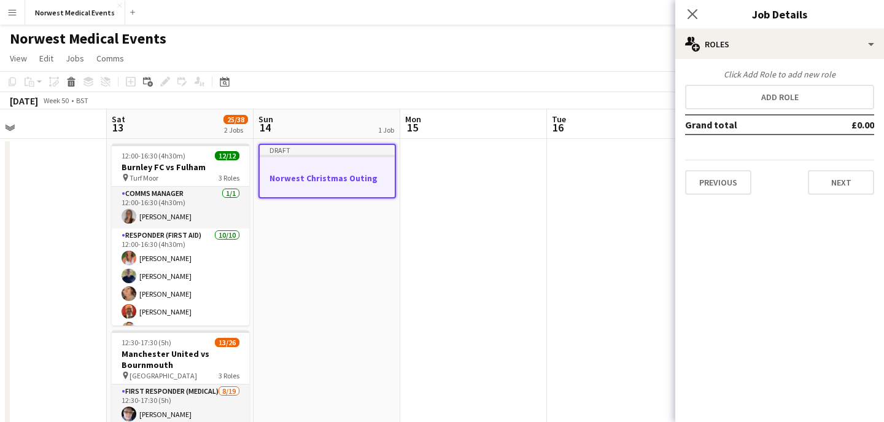
scroll to position [0, 0]
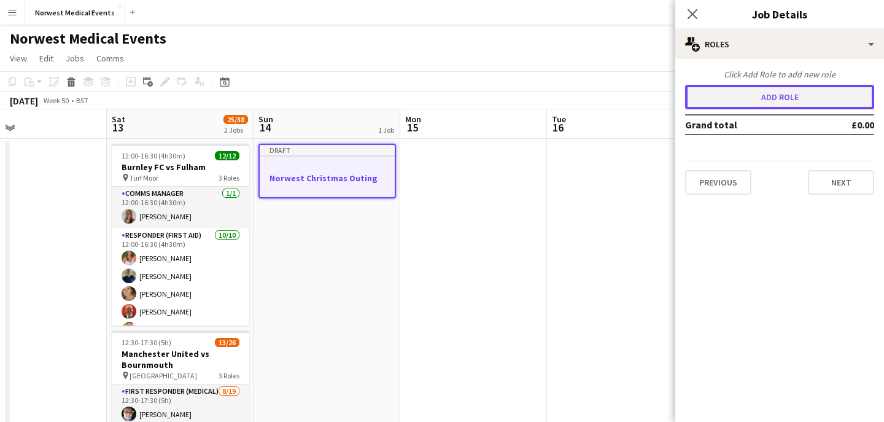
click at [796, 104] on button "Add role" at bounding box center [779, 97] width 189 height 25
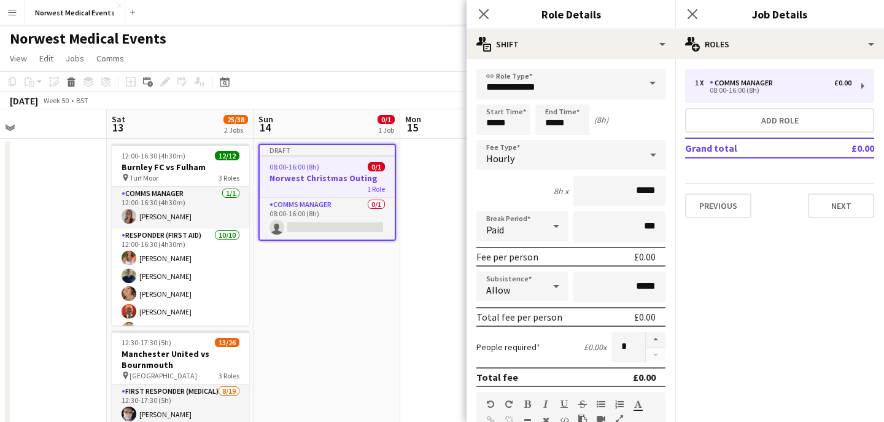
click at [654, 80] on span at bounding box center [653, 83] width 26 height 29
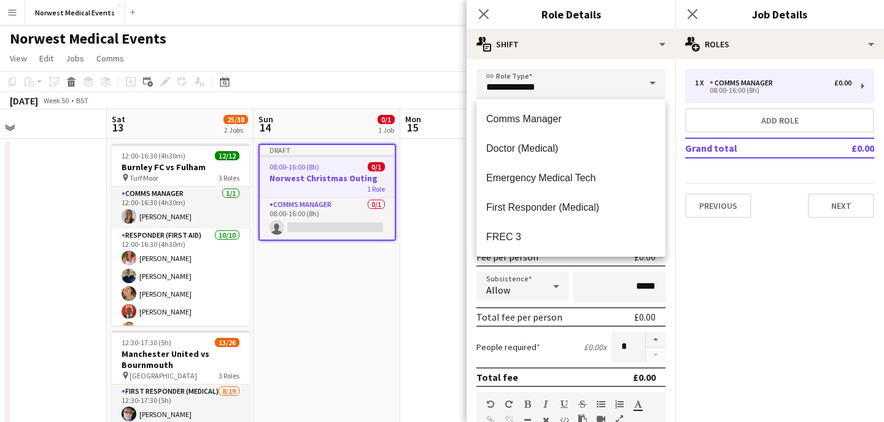
click at [654, 80] on span at bounding box center [653, 83] width 26 height 29
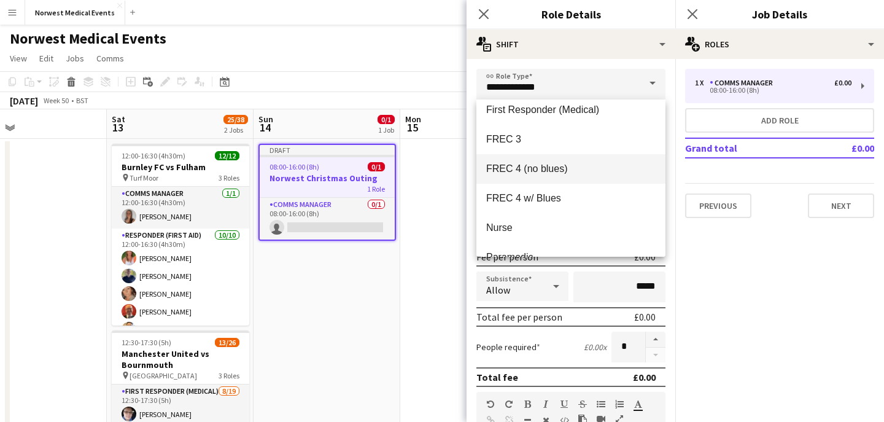
scroll to position [88, 0]
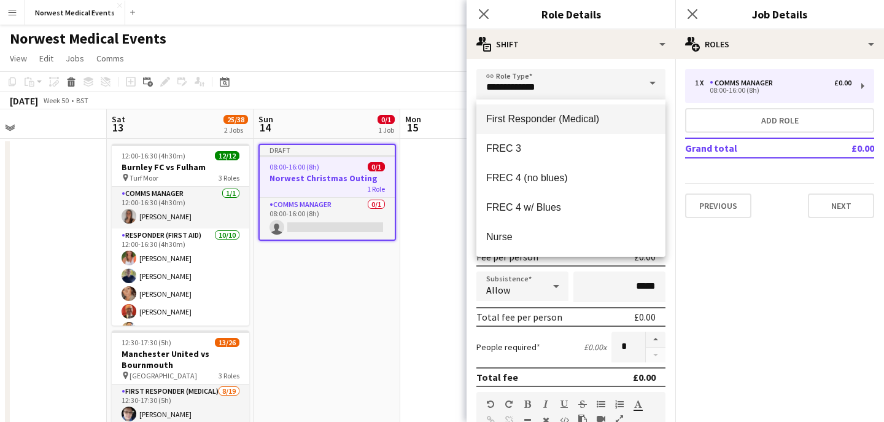
click at [614, 130] on mat-option "First Responder (Medical)" at bounding box center [570, 118] width 189 height 29
type input "**********"
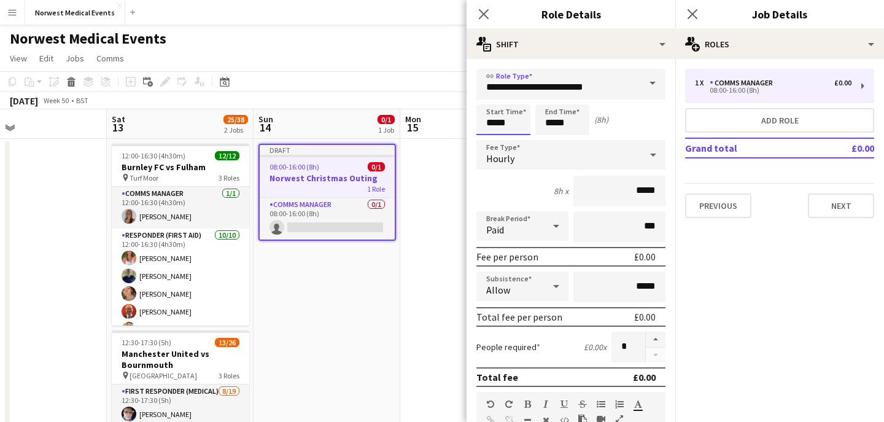
click at [494, 123] on input "*****" at bounding box center [503, 119] width 54 height 31
type input "*****"
click at [577, 125] on input "*****" at bounding box center [562, 119] width 54 height 31
type input "*****"
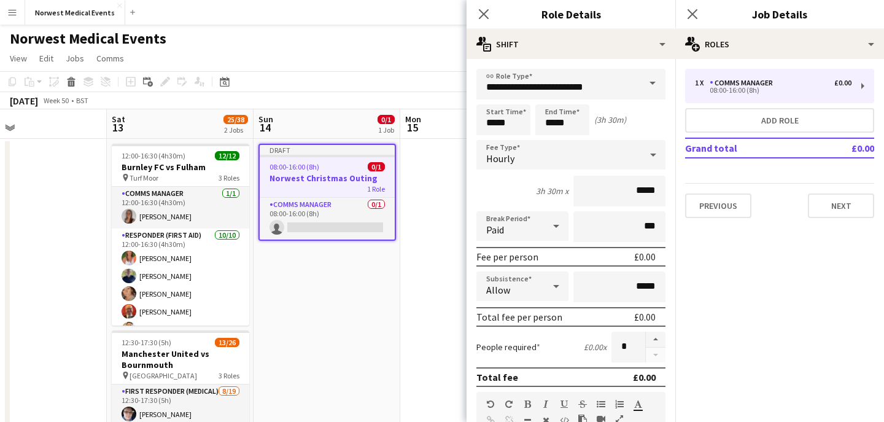
click at [511, 190] on div "3h 30m x *****" at bounding box center [570, 191] width 189 height 31
click at [644, 149] on div at bounding box center [653, 154] width 25 height 25
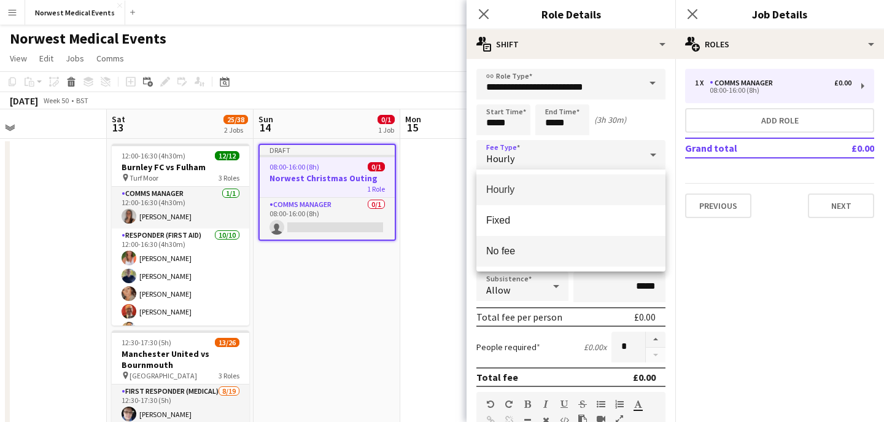
click at [609, 237] on mat-option "No fee" at bounding box center [570, 251] width 189 height 31
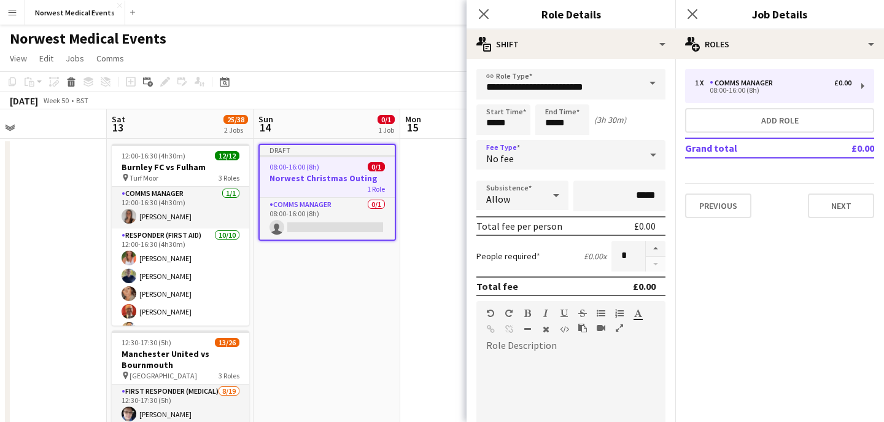
scroll to position [53, 0]
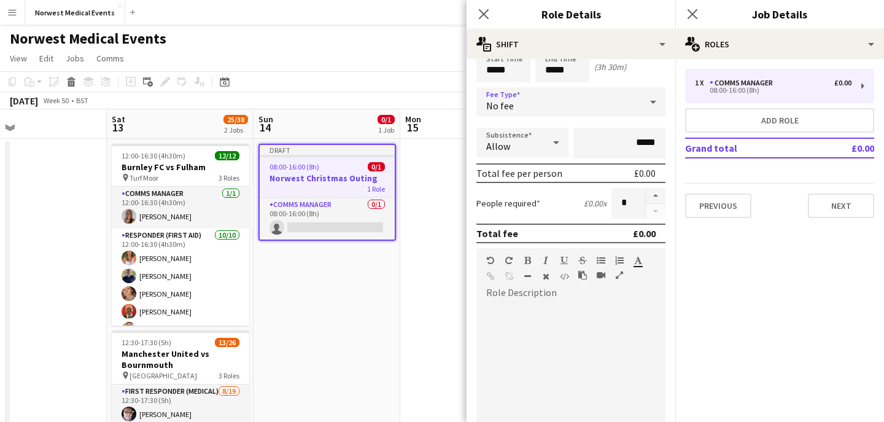
click at [547, 318] on div at bounding box center [570, 376] width 189 height 147
click at [484, 10] on icon "Close pop-in" at bounding box center [484, 14] width 12 height 12
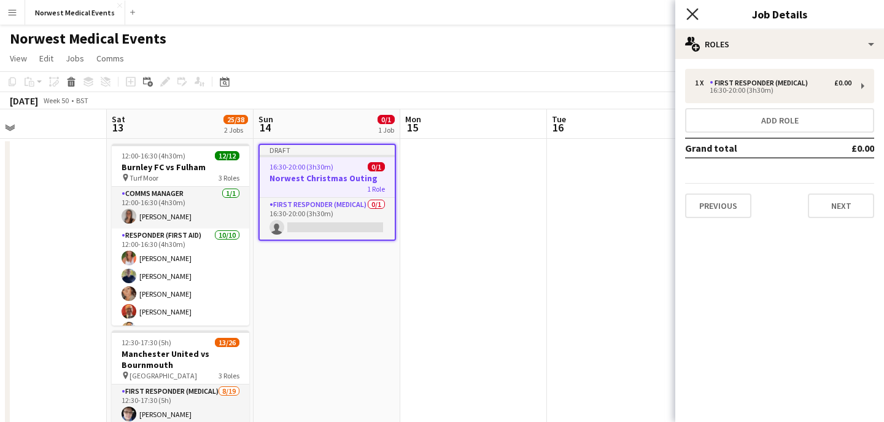
click at [696, 10] on icon at bounding box center [693, 14] width 12 height 12
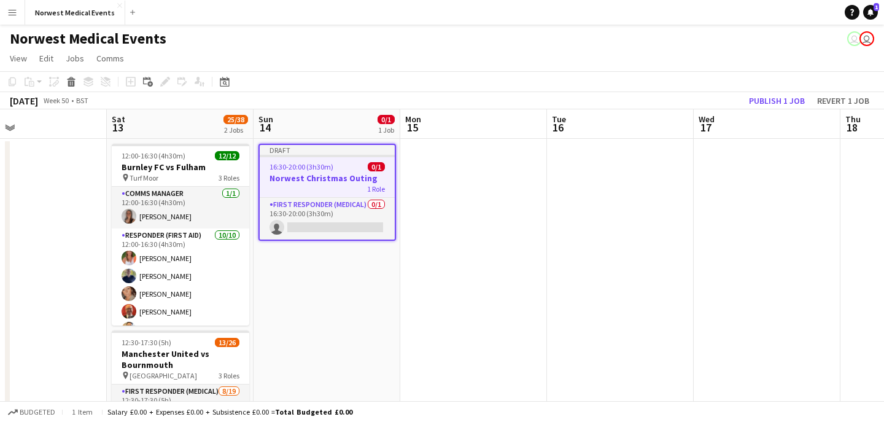
click at [334, 181] on h3 "Norwest Christmas Outing" at bounding box center [327, 178] width 135 height 11
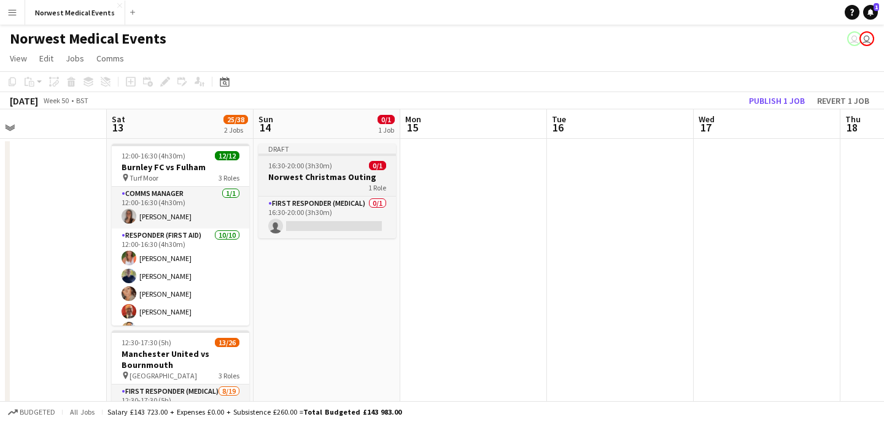
click at [336, 181] on h3 "Norwest Christmas Outing" at bounding box center [328, 176] width 138 height 11
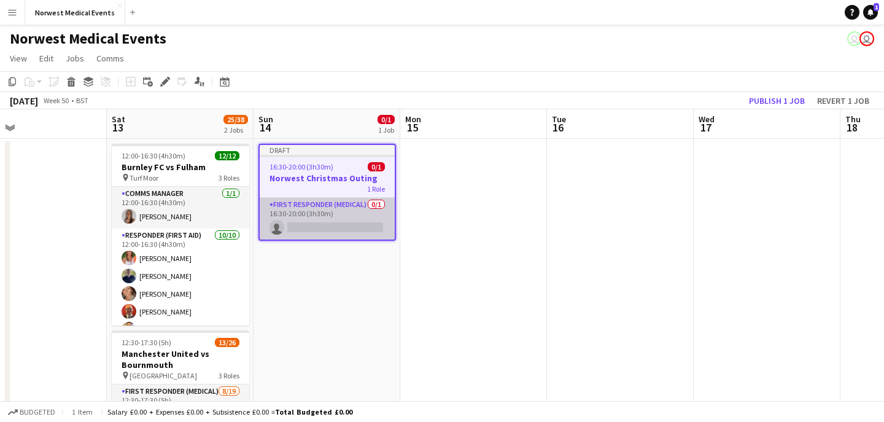
click at [336, 214] on app-card-role "First Responder (Medical) 0/1 16:30-20:00 (3h30m) single-neutral-actions" at bounding box center [327, 219] width 135 height 42
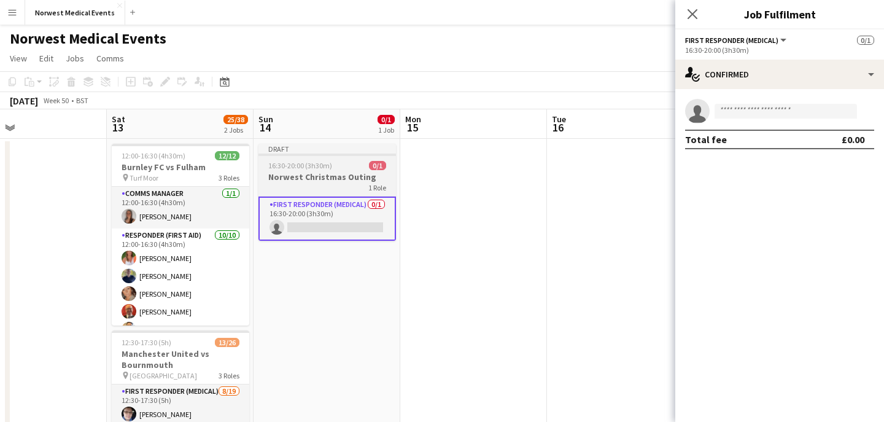
click at [336, 177] on h3 "Norwest Christmas Outing" at bounding box center [328, 176] width 138 height 11
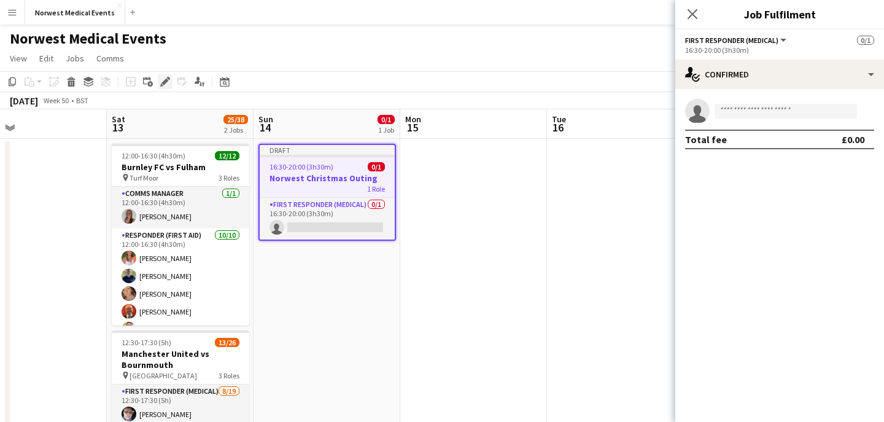
click at [166, 82] on icon at bounding box center [164, 82] width 7 height 7
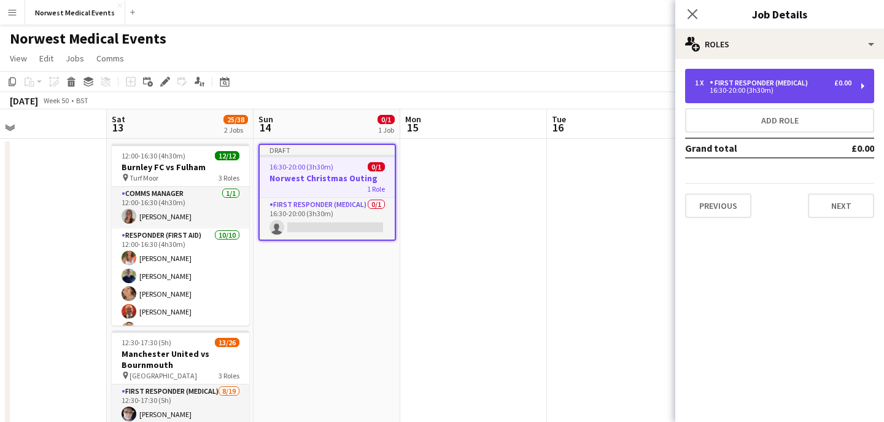
click at [795, 90] on div "16:30-20:00 (3h30m)" at bounding box center [773, 90] width 157 height 6
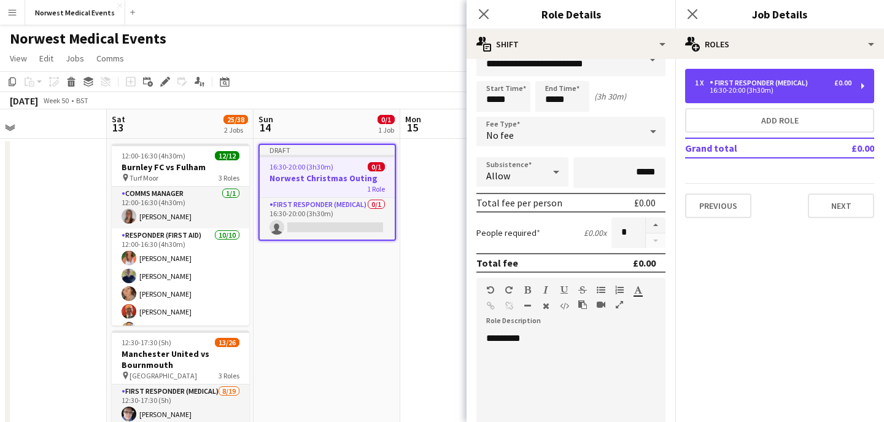
scroll to position [25, 0]
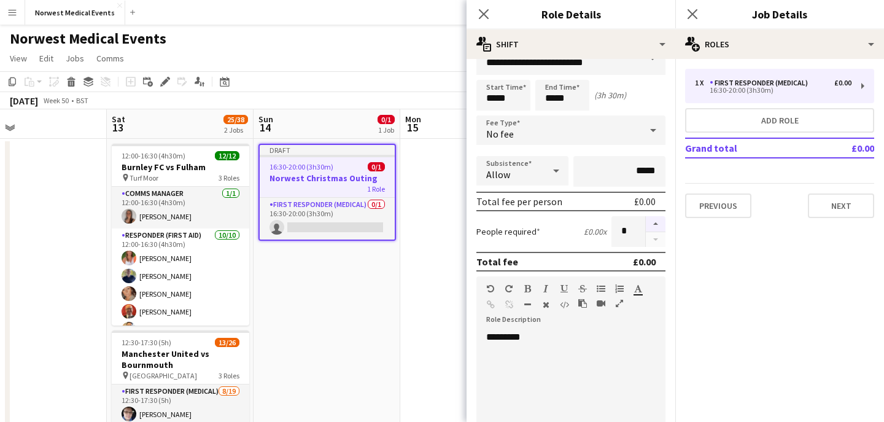
click at [659, 221] on button "button" at bounding box center [656, 224] width 20 height 16
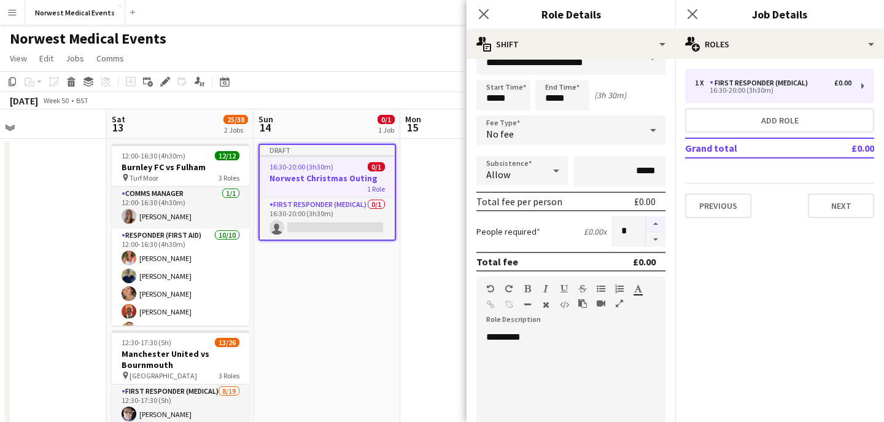
click at [659, 221] on button "button" at bounding box center [656, 224] width 20 height 16
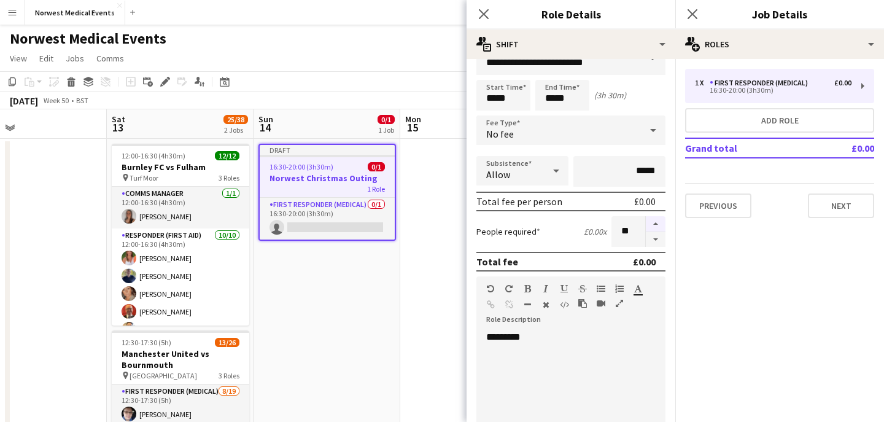
click at [659, 221] on button "button" at bounding box center [656, 224] width 20 height 16
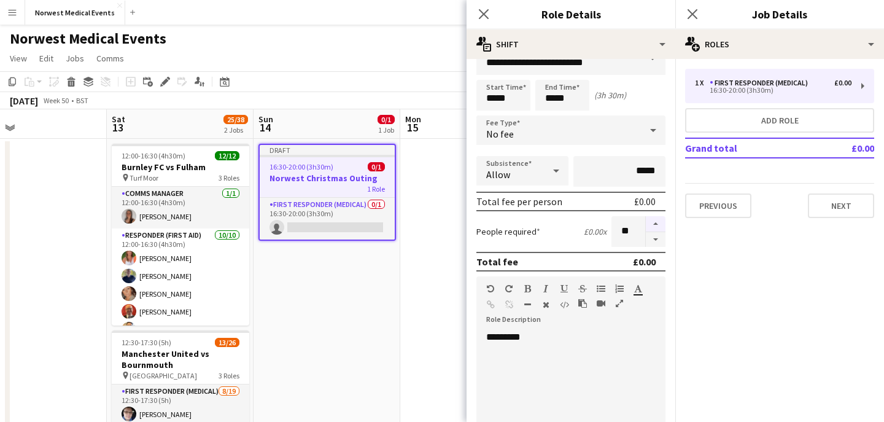
click at [659, 221] on button "button" at bounding box center [656, 224] width 20 height 16
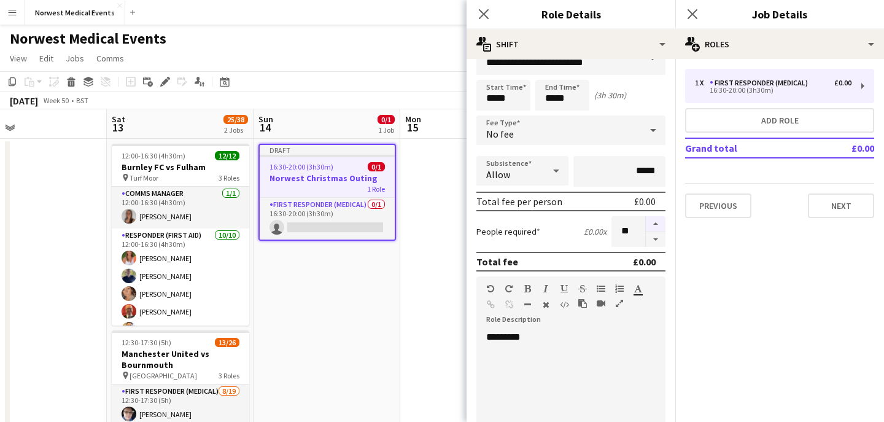
click at [659, 221] on button "button" at bounding box center [656, 224] width 20 height 16
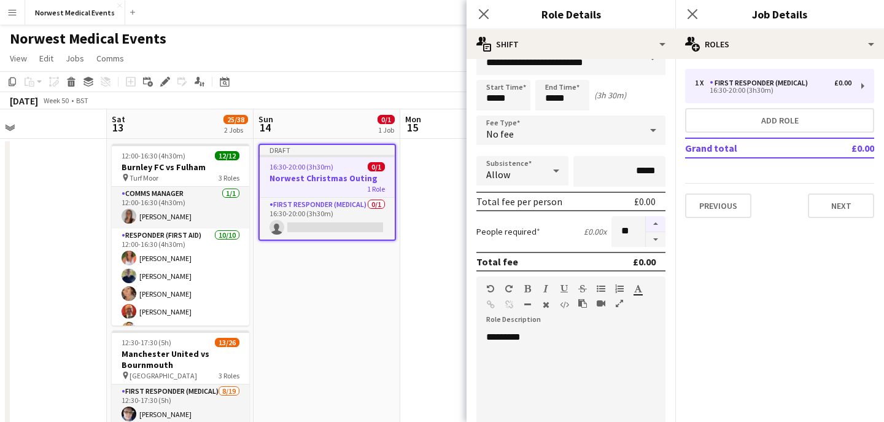
click at [659, 221] on button "button" at bounding box center [656, 224] width 20 height 16
type input "**"
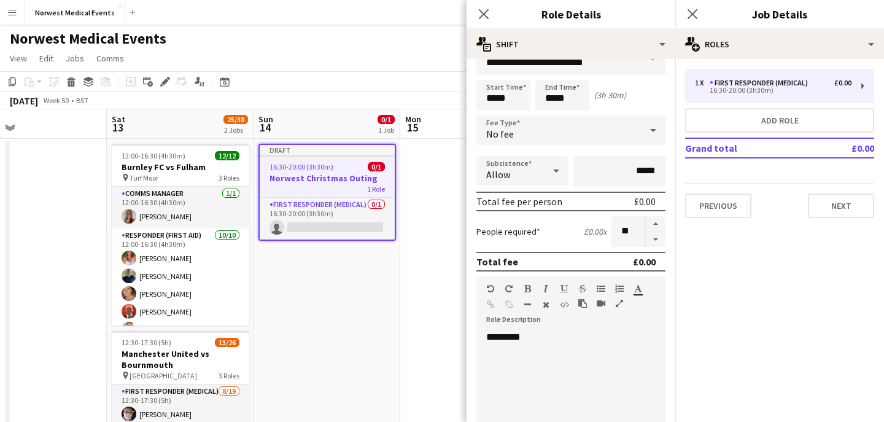
click at [558, 340] on div "*********" at bounding box center [570, 404] width 189 height 147
click at [526, 337] on div "**********" at bounding box center [570, 404] width 189 height 147
click at [576, 335] on div "**********" at bounding box center [570, 404] width 189 height 147
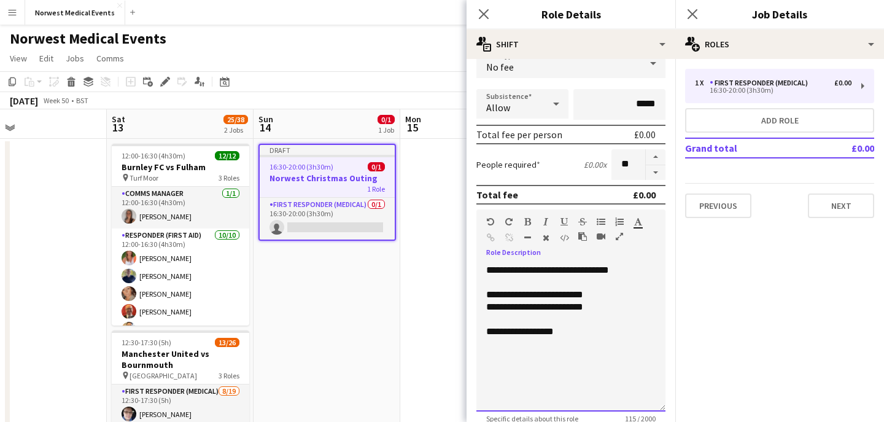
scroll to position [92, 0]
click at [561, 344] on div "**********" at bounding box center [570, 343] width 169 height 12
click at [628, 341] on div "**********" at bounding box center [570, 343] width 169 height 12
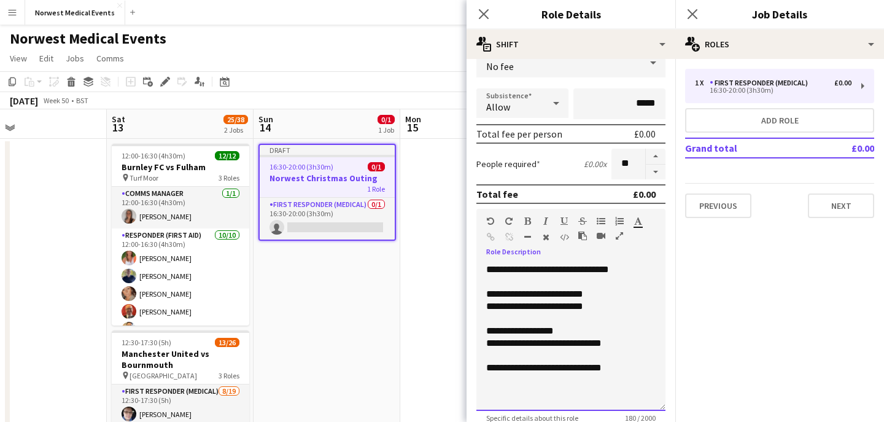
click at [600, 293] on div "**********" at bounding box center [570, 336] width 189 height 147
click at [594, 304] on div "**********" at bounding box center [570, 306] width 169 height 12
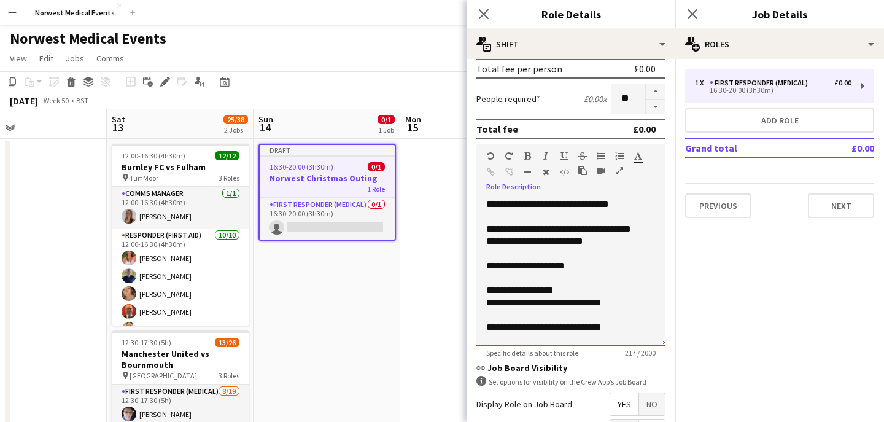
scroll to position [283, 0]
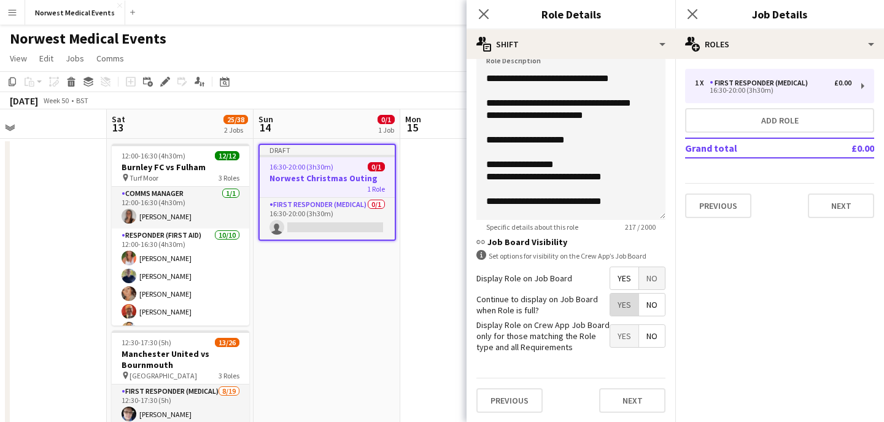
click at [622, 306] on span "Yes" at bounding box center [624, 305] width 28 height 22
click at [631, 398] on button "Next" at bounding box center [632, 400] width 66 height 25
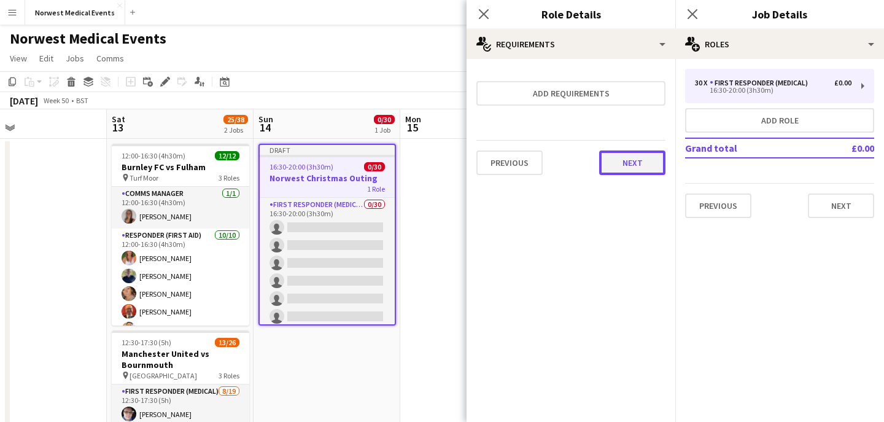
click at [635, 161] on button "Next" at bounding box center [632, 162] width 66 height 25
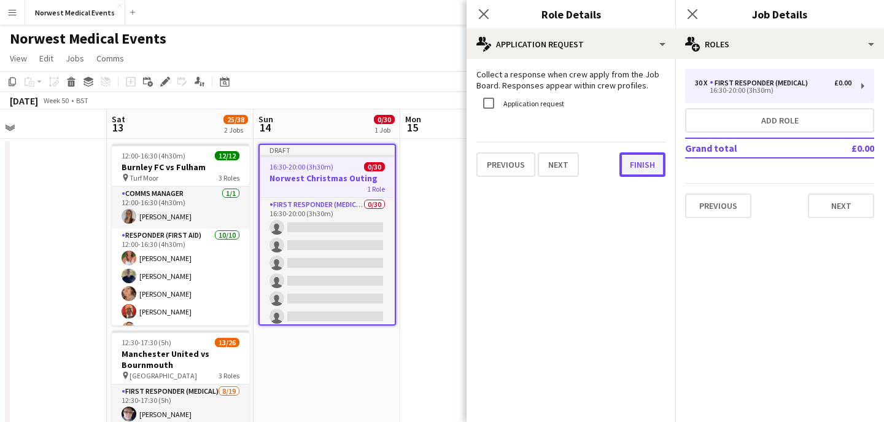
click at [637, 167] on button "Finish" at bounding box center [643, 164] width 46 height 25
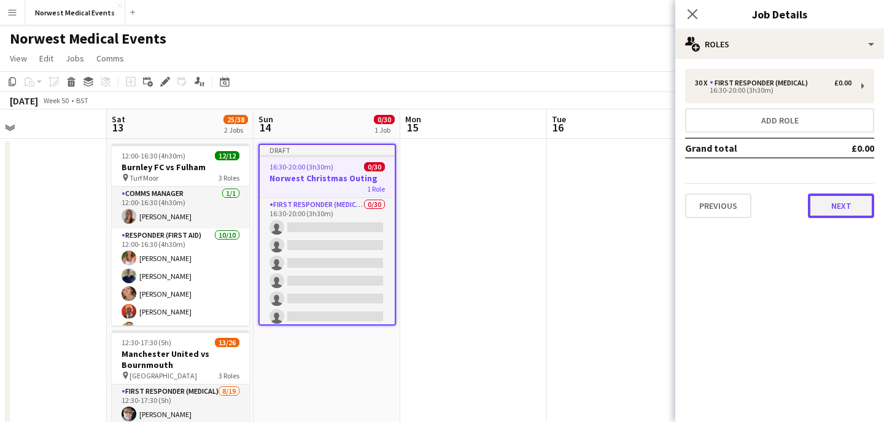
click at [829, 203] on button "Next" at bounding box center [841, 205] width 66 height 25
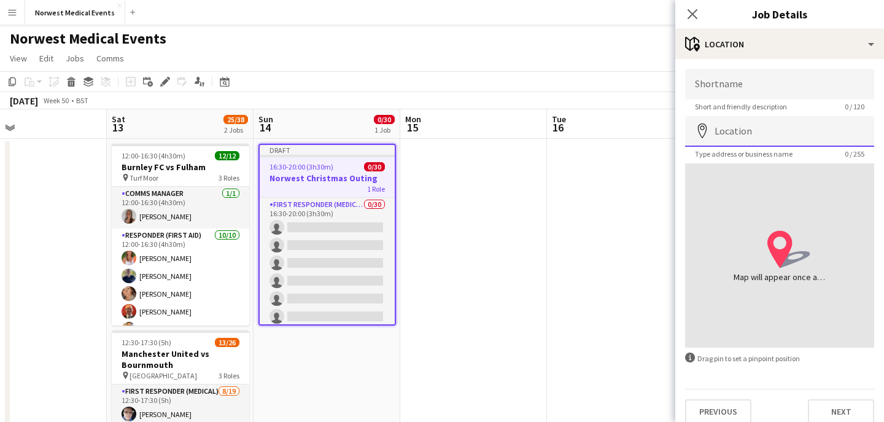
click at [771, 133] on input "Location" at bounding box center [779, 131] width 189 height 31
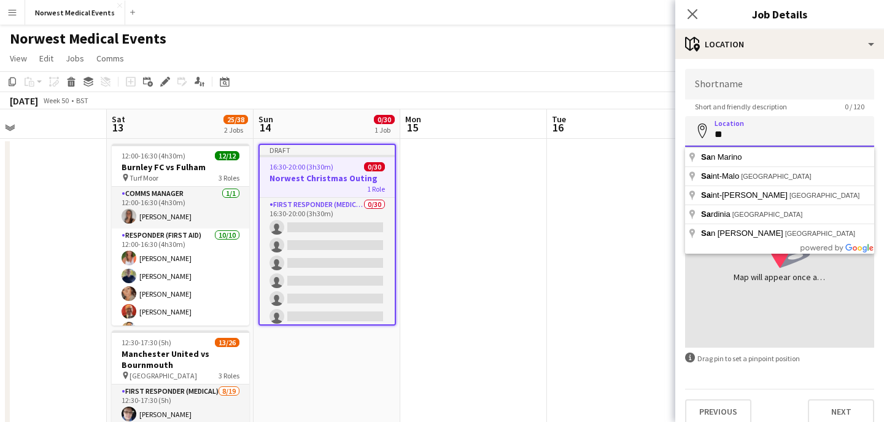
type input "*"
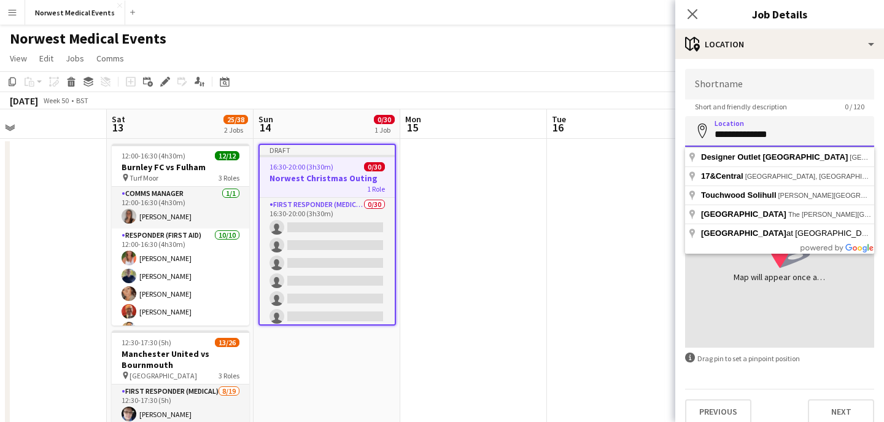
type input "**********"
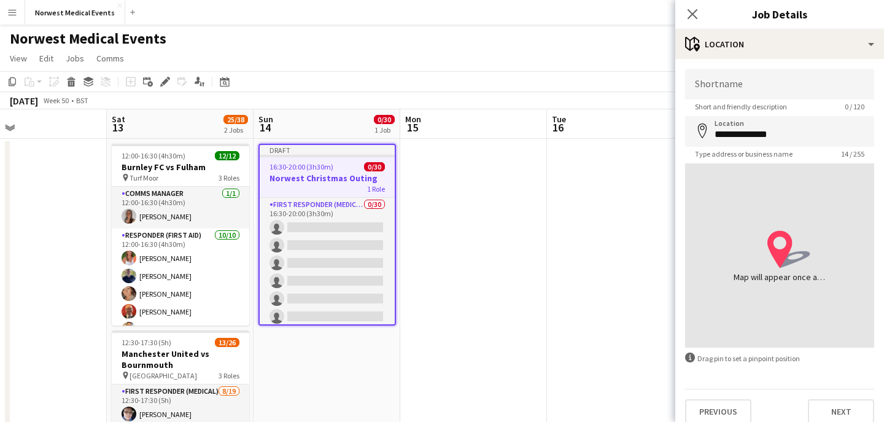
click at [795, 104] on span "Short and friendly description" at bounding box center [741, 106] width 112 height 9
click at [790, 90] on input "Shortname" at bounding box center [779, 84] width 189 height 31
type input "*"
click at [789, 107] on span "Short and friendly description" at bounding box center [741, 106] width 112 height 9
click at [764, 88] on input "*******" at bounding box center [779, 84] width 189 height 31
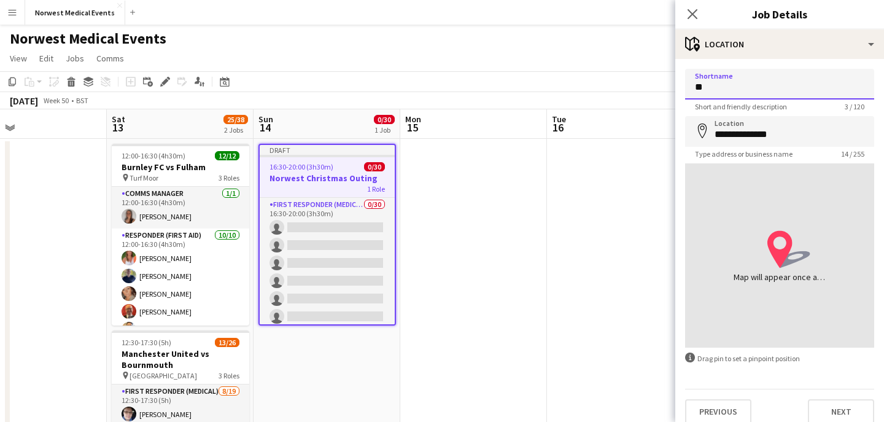
type input "*"
click at [796, 153] on span "Type address or business name" at bounding box center [743, 153] width 117 height 9
type input "**********"
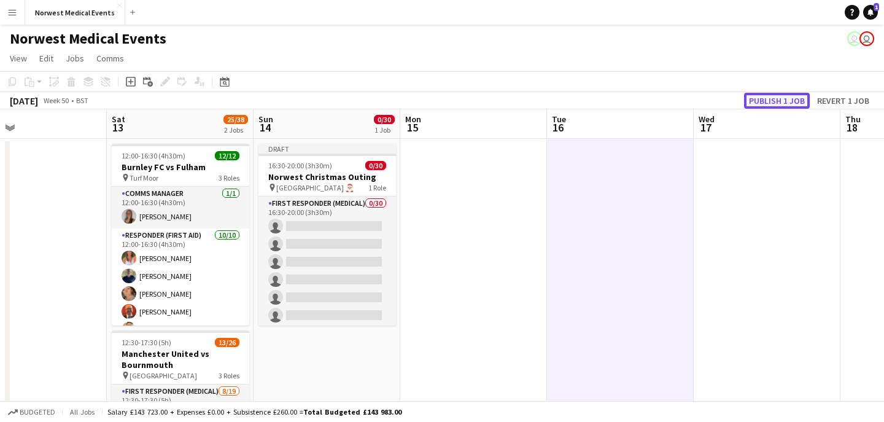
click at [761, 100] on button "Publish 1 job" at bounding box center [777, 101] width 66 height 16
click at [761, 100] on div "Publish 1 job Revert 1 job" at bounding box center [798, 101] width 173 height 16
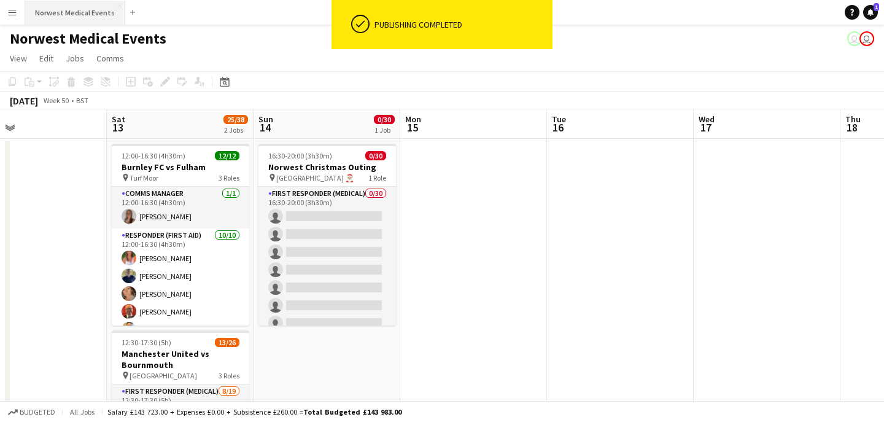
click at [92, 21] on button "Norwest Medical Events Close" at bounding box center [75, 13] width 100 height 24
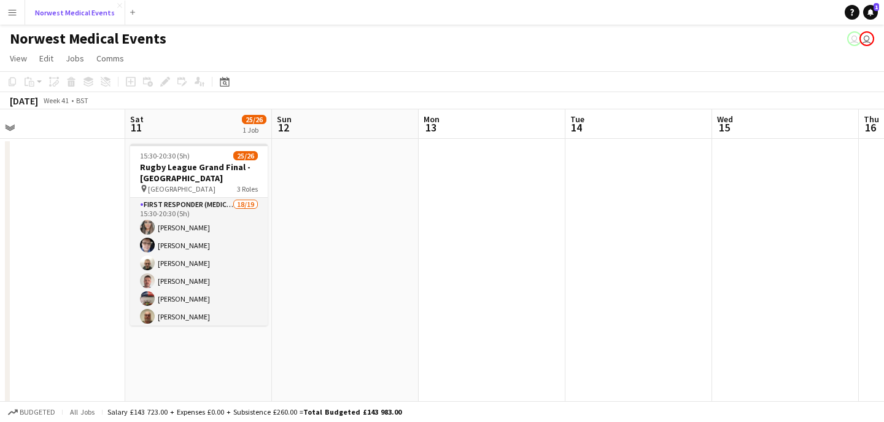
scroll to position [0, 467]
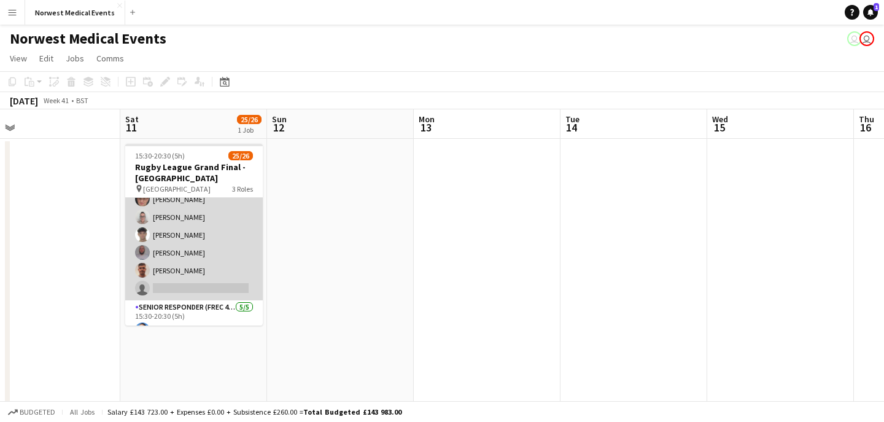
click at [245, 221] on app-card-role "First Responder (Medical) 18/19 15:30-20:30 (5h) [PERSON_NAME] [PERSON_NAME] [P…" at bounding box center [194, 119] width 138 height 362
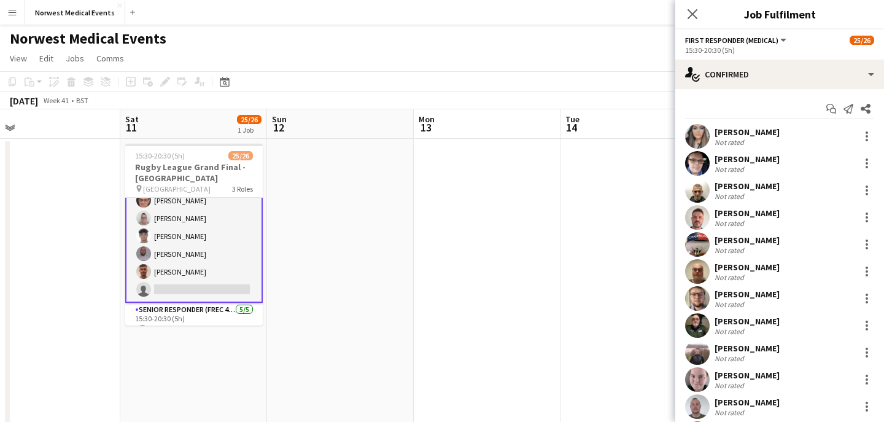
scroll to position [261, 0]
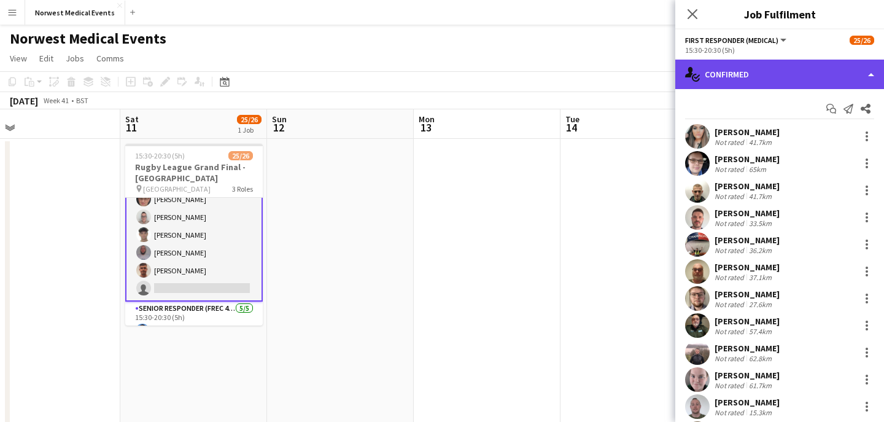
click at [745, 72] on div "single-neutral-actions-check-2 Confirmed" at bounding box center [779, 74] width 209 height 29
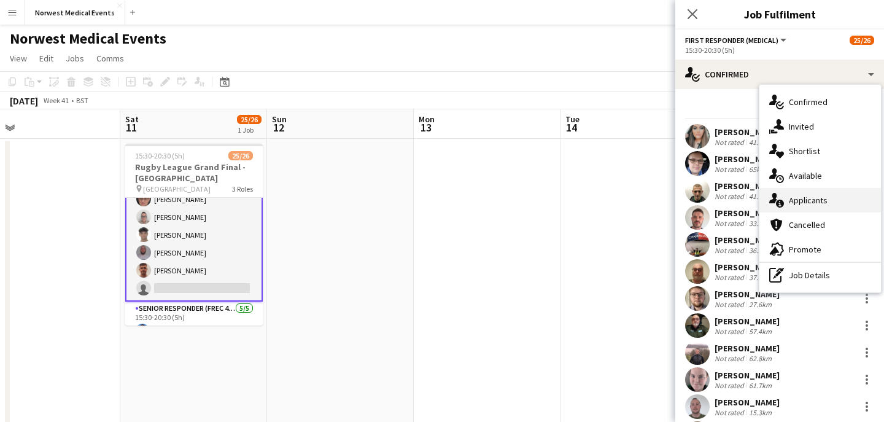
click at [796, 206] on div "single-neutral-actions-information Applicants" at bounding box center [821, 200] width 122 height 25
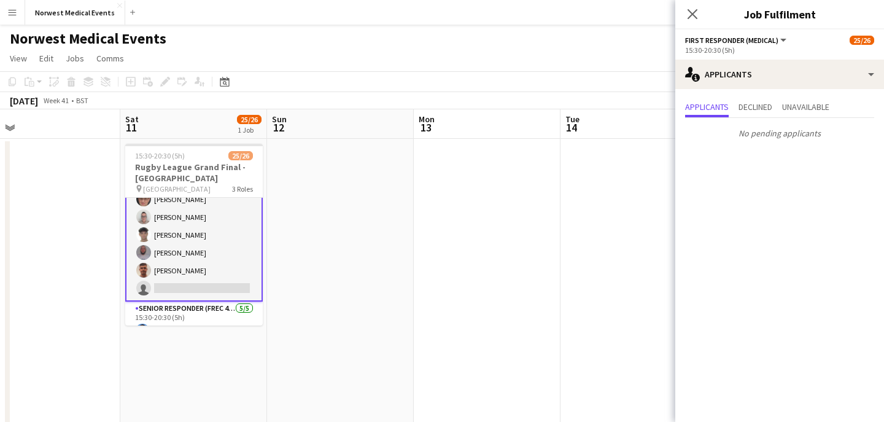
click at [690, 9] on icon "Close pop-in" at bounding box center [693, 14] width 10 height 10
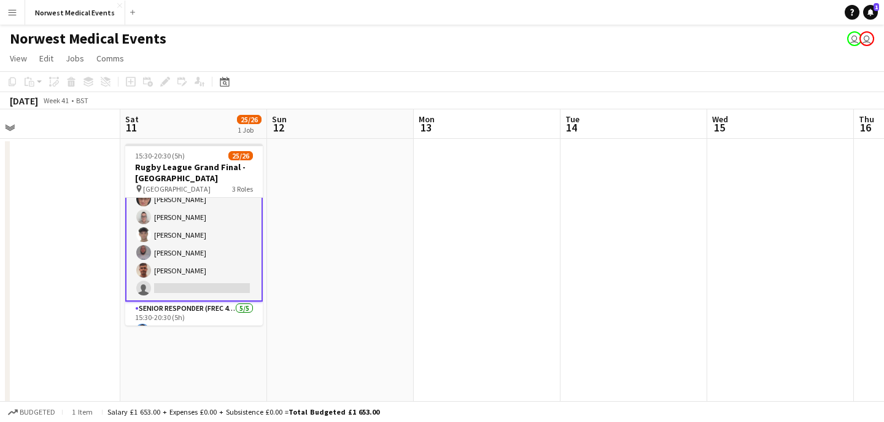
click at [195, 239] on app-card-role "First Responder (Medical) 18/19 15:30-20:30 (5h) [PERSON_NAME] [PERSON_NAME] [P…" at bounding box center [194, 119] width 138 height 365
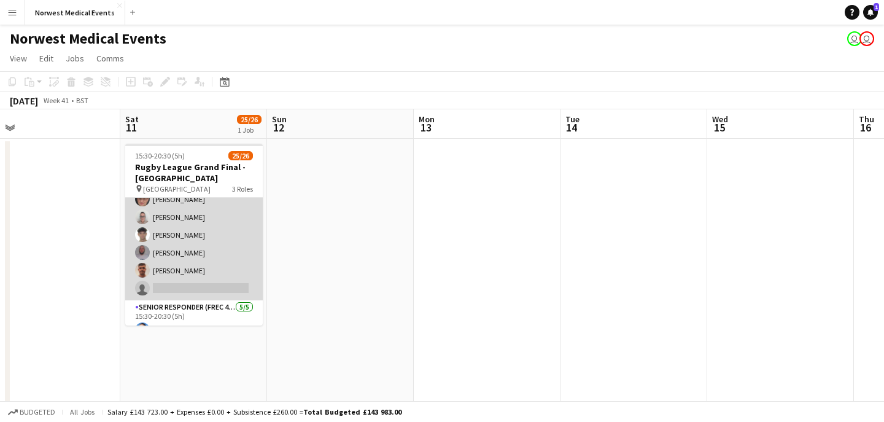
click at [195, 247] on app-card-role "First Responder (Medical) 18/19 15:30-20:30 (5h) [PERSON_NAME] [PERSON_NAME] [P…" at bounding box center [194, 119] width 138 height 362
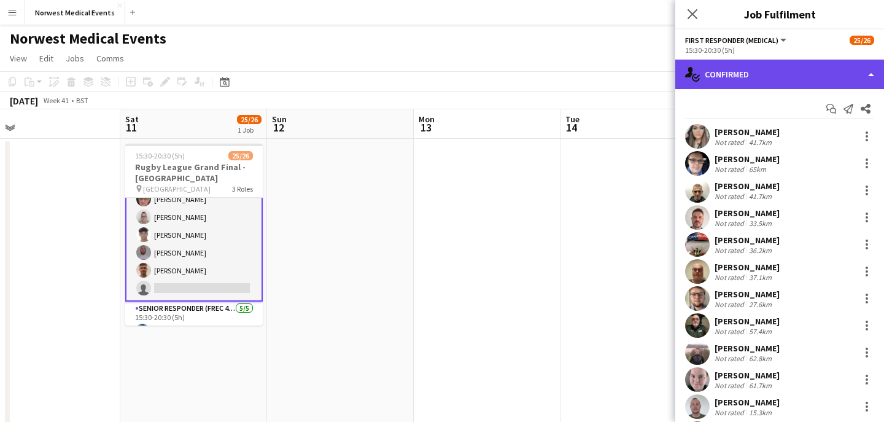
click at [760, 82] on div "single-neutral-actions-check-2 Confirmed" at bounding box center [779, 74] width 209 height 29
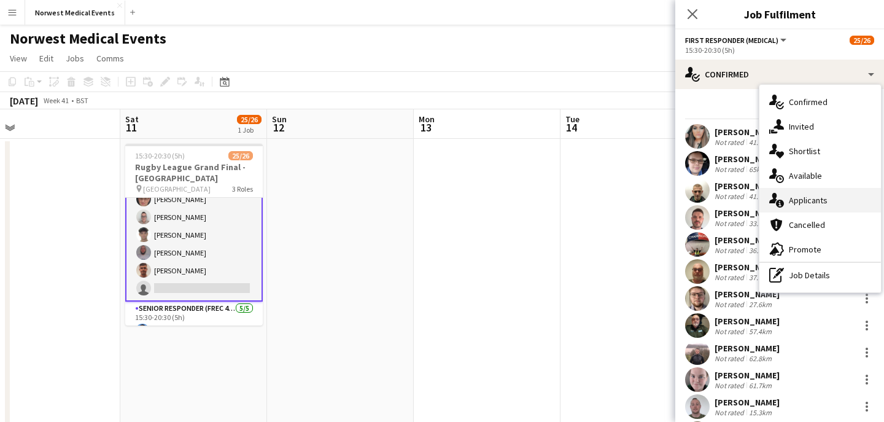
click at [820, 198] on span "Applicants" at bounding box center [808, 200] width 39 height 11
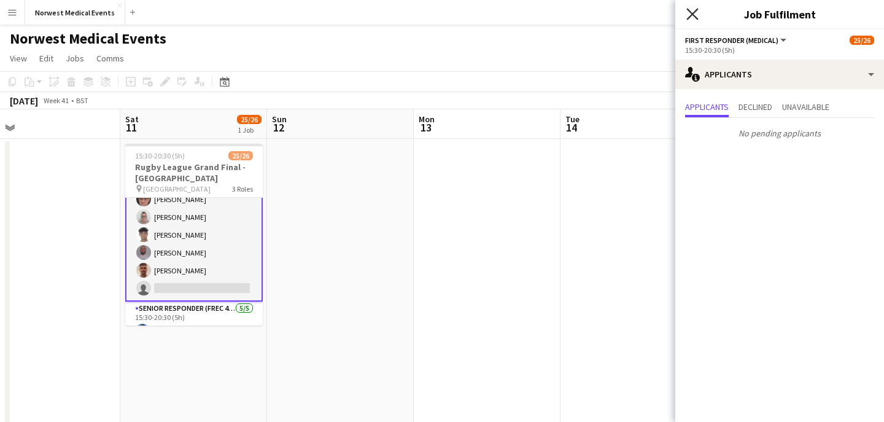
click at [691, 16] on icon at bounding box center [693, 14] width 12 height 12
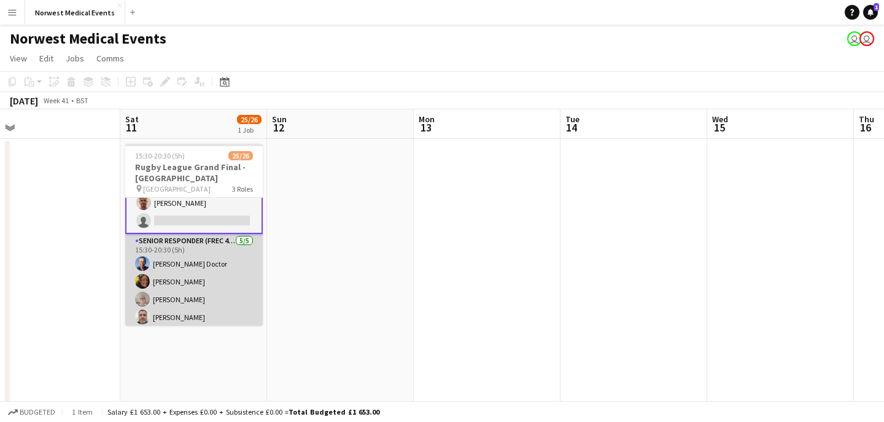
click at [210, 286] on app-card-role "Senior Responder (FREC 4 or Above) [DATE] 15:30-20:30 (5h) [PERSON_NAME] [PERSO…" at bounding box center [194, 290] width 138 height 113
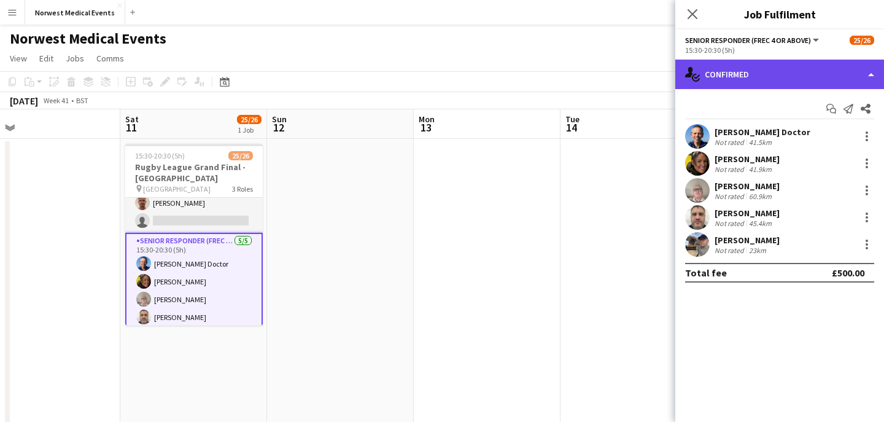
click at [744, 78] on div "single-neutral-actions-check-2 Confirmed" at bounding box center [779, 74] width 209 height 29
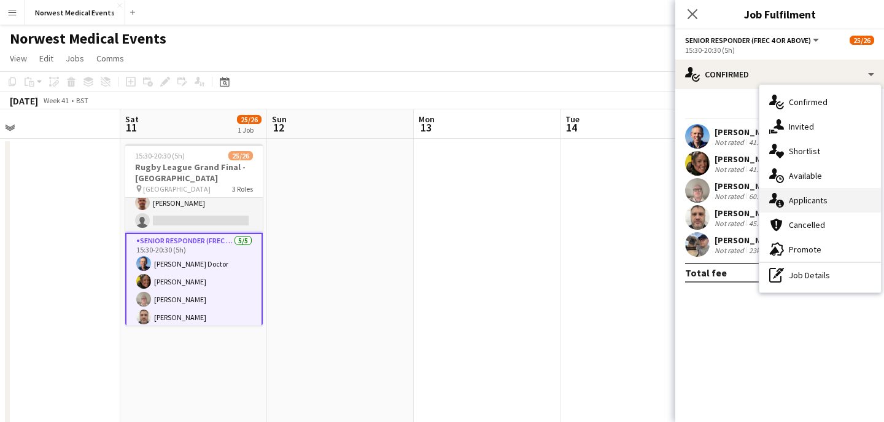
click at [816, 206] on div "single-neutral-actions-information Applicants" at bounding box center [821, 200] width 122 height 25
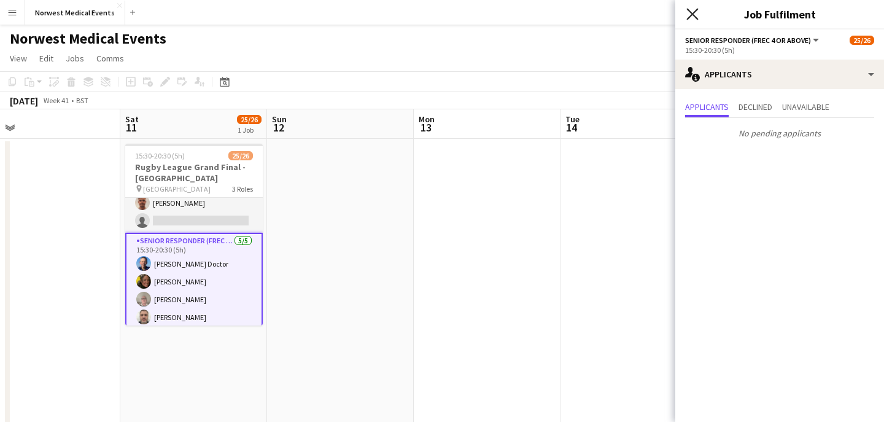
click at [691, 17] on icon "Close pop-in" at bounding box center [693, 14] width 12 height 12
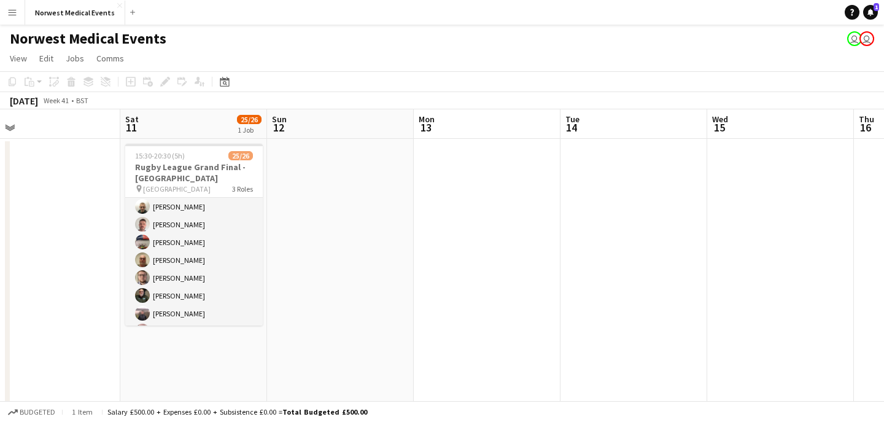
scroll to position [0, 0]
click at [87, 8] on button "Norwest Medical Events Close" at bounding box center [75, 13] width 100 height 24
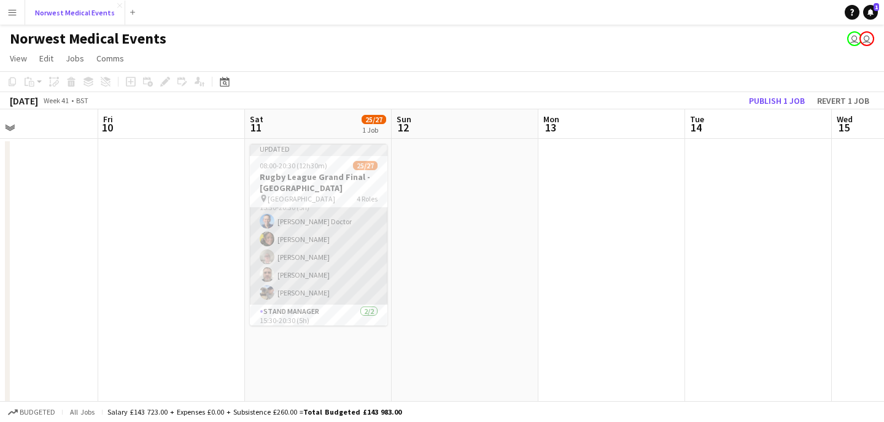
scroll to position [428, 0]
